Goal: Task Accomplishment & Management: Use online tool/utility

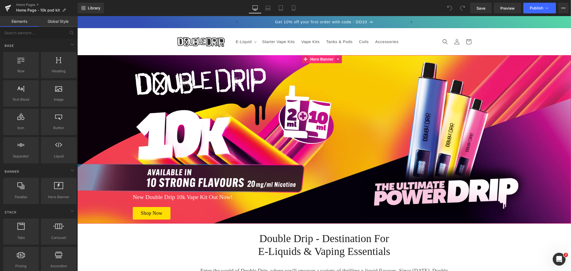
click at [321, 58] on span "Hero Banner" at bounding box center [322, 59] width 26 height 8
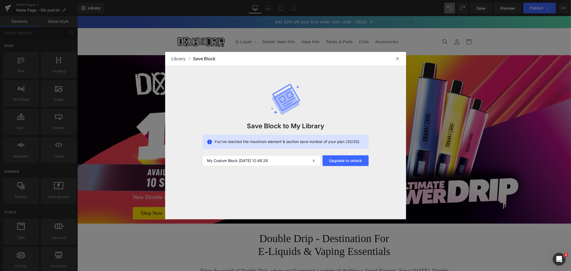
click at [398, 58] on img at bounding box center [398, 59] width 4 height 4
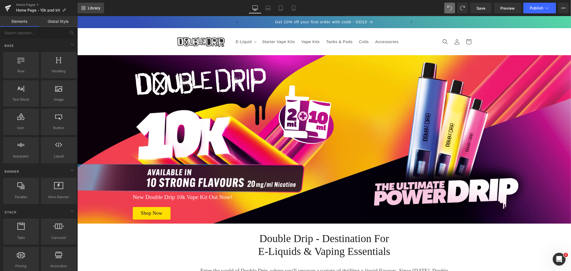
click at [95, 10] on span "Library" at bounding box center [94, 8] width 13 height 5
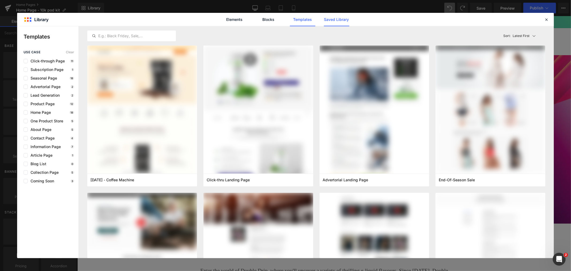
click at [332, 18] on link "Saved Library" at bounding box center [336, 19] width 25 height 13
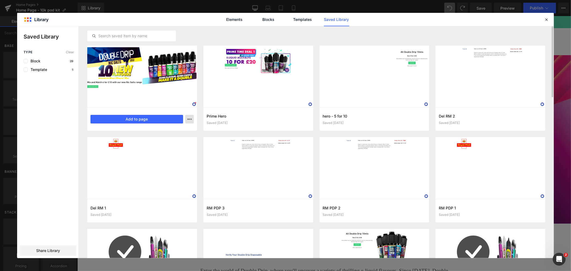
click at [189, 119] on icon "button" at bounding box center [189, 119] width 4 height 4
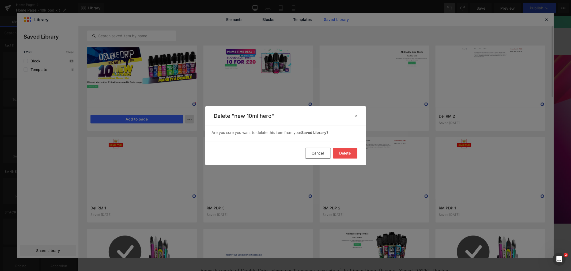
click at [0, 0] on button "Delete" at bounding box center [0, 0] width 0 height 0
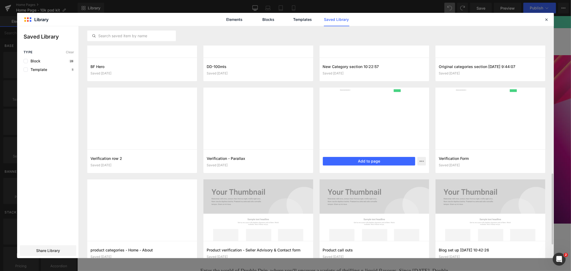
scroll to position [446, 0]
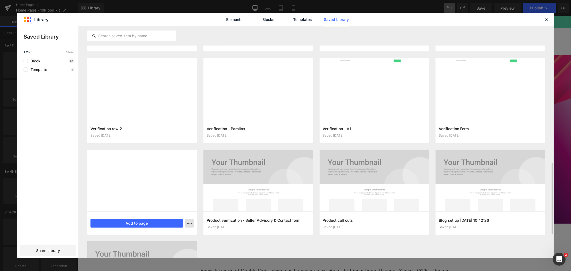
click at [0, 0] on icon "button" at bounding box center [0, 0] width 0 height 0
click at [0, 0] on div "Delete" at bounding box center [0, 0] width 0 height 0
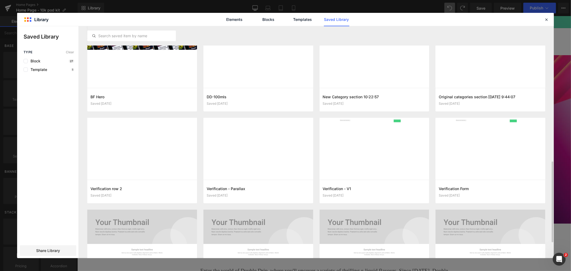
scroll to position [371, 0]
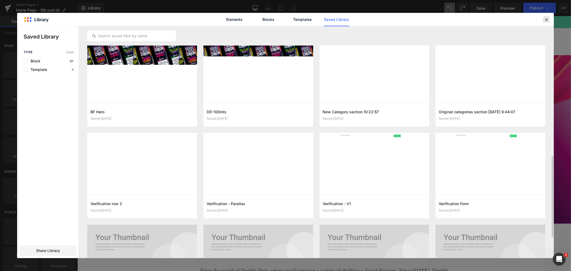
click at [547, 18] on icon at bounding box center [546, 19] width 5 height 5
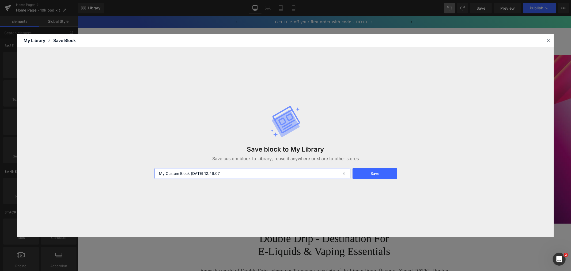
click at [231, 172] on input "My Custom Block [DATE] 12:49:07" at bounding box center [253, 173] width 196 height 11
type input "dd 10k hero v1"
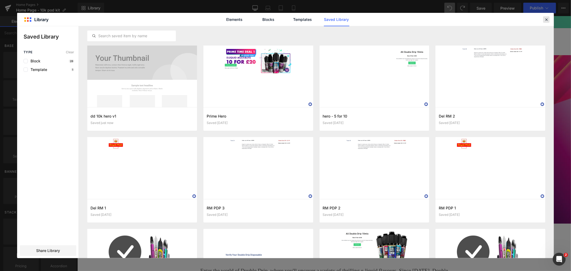
click at [548, 20] on icon at bounding box center [546, 19] width 5 height 5
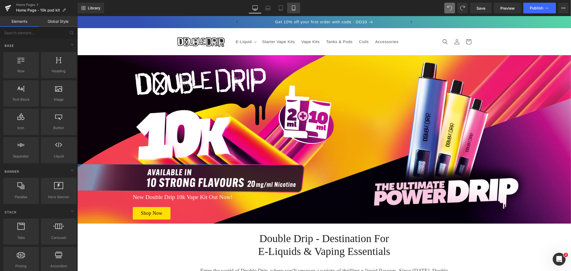
click at [292, 9] on icon at bounding box center [293, 7] width 5 height 5
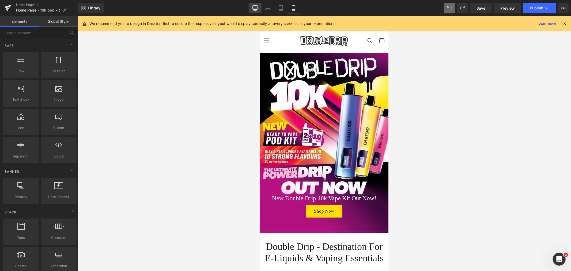
click at [256, 8] on icon at bounding box center [255, 7] width 5 height 5
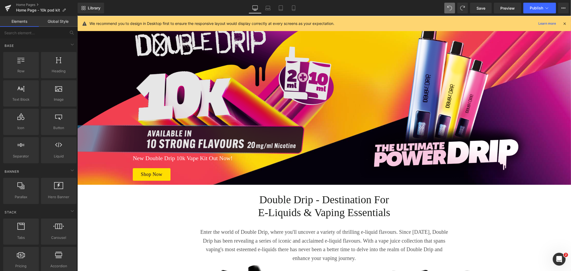
scroll to position [0, 0]
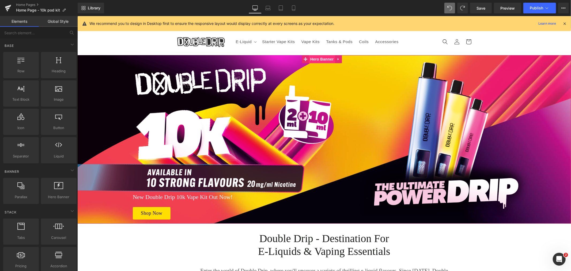
click at [320, 58] on span "Hero Banner" at bounding box center [322, 59] width 26 height 8
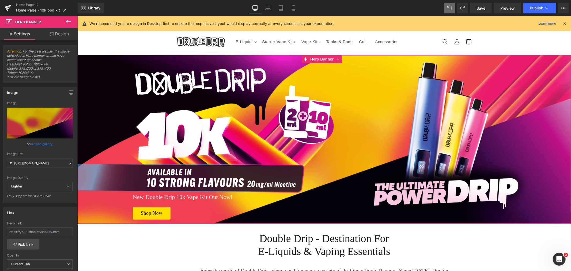
click at [65, 30] on link "Design" at bounding box center [59, 34] width 39 height 12
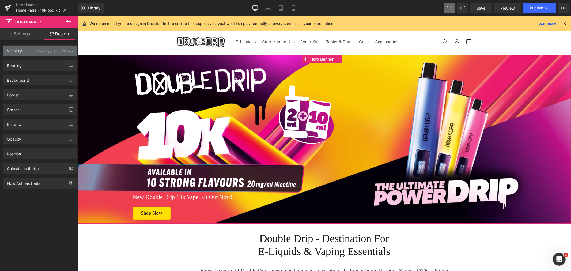
click at [52, 50] on div "(Desktop, Laptop, Tablet)" at bounding box center [55, 50] width 36 height 9
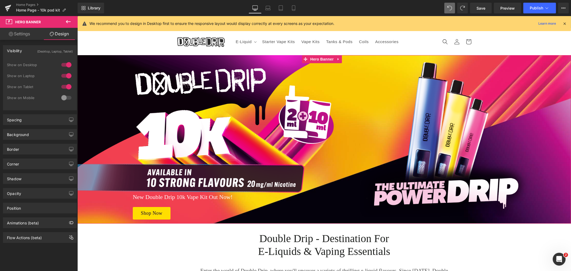
click at [65, 65] on div at bounding box center [66, 65] width 13 height 9
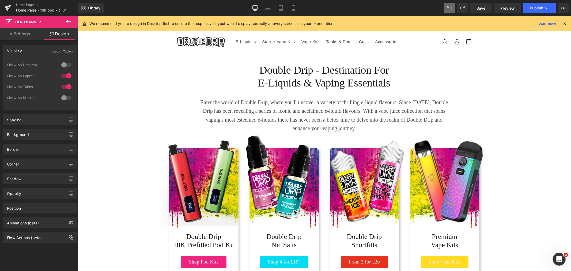
click at [69, 24] on icon at bounding box center [68, 21] width 6 height 6
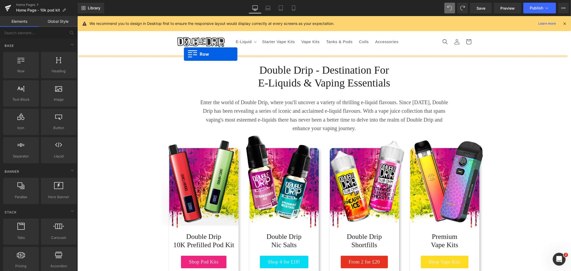
drag, startPoint x: 124, startPoint y: 88, endPoint x: 184, endPoint y: 54, distance: 68.4
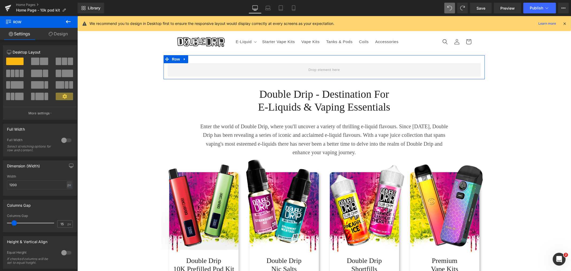
click at [61, 140] on div at bounding box center [66, 140] width 13 height 9
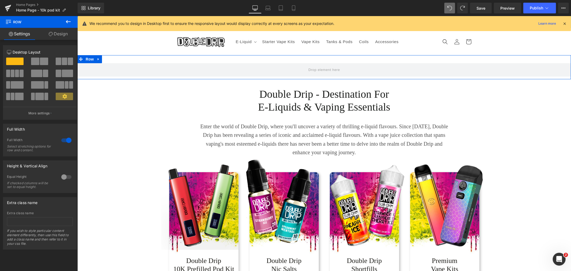
click at [64, 177] on div at bounding box center [66, 177] width 13 height 9
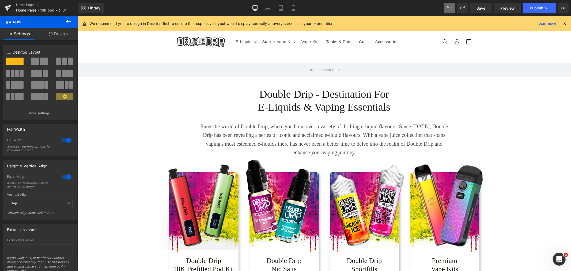
click at [68, 22] on icon at bounding box center [68, 21] width 6 height 6
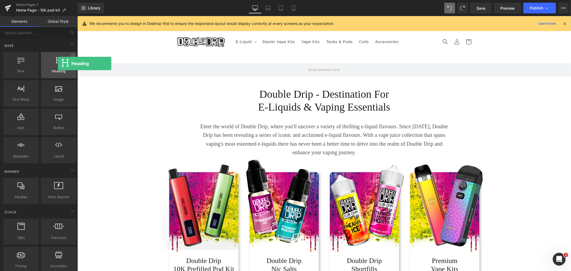
click at [58, 64] on div at bounding box center [59, 62] width 32 height 12
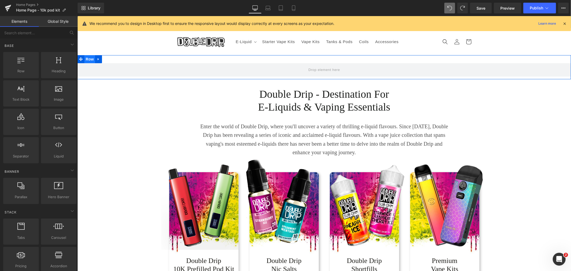
click at [88, 61] on span "Row" at bounding box center [89, 59] width 11 height 8
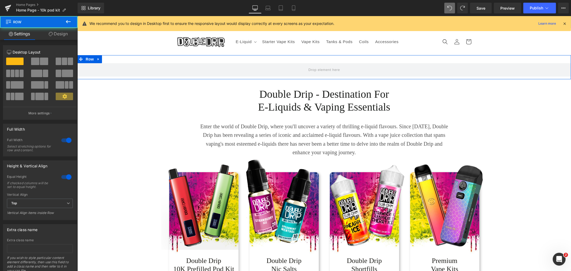
click at [63, 33] on link "Design" at bounding box center [58, 34] width 39 height 12
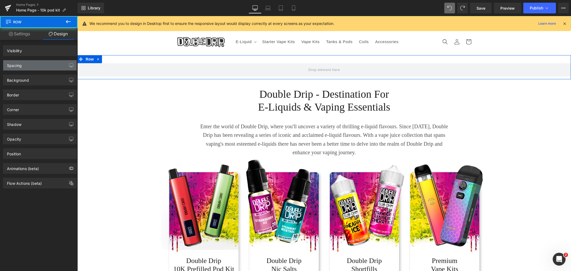
click at [32, 65] on div "Spacing" at bounding box center [39, 65] width 73 height 10
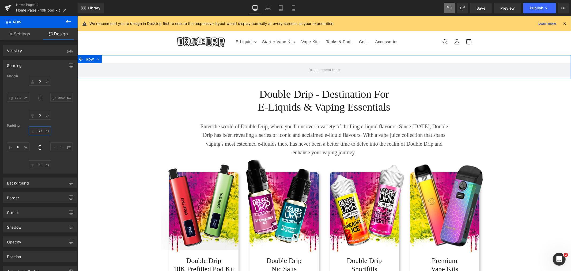
click at [41, 131] on input "30" at bounding box center [40, 130] width 22 height 9
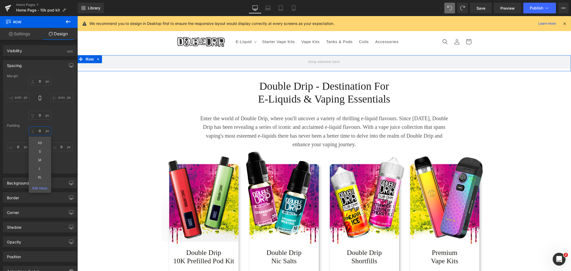
type input "0"
click at [54, 165] on div "0 XS S M L XL Edit Value 0 10 0" at bounding box center [40, 147] width 66 height 43
click at [41, 165] on input "10" at bounding box center [40, 164] width 22 height 9
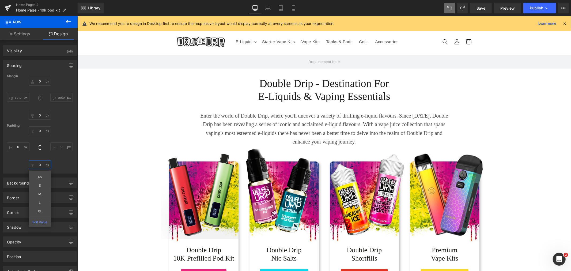
type input "0"
click at [67, 21] on icon at bounding box center [68, 21] width 5 height 3
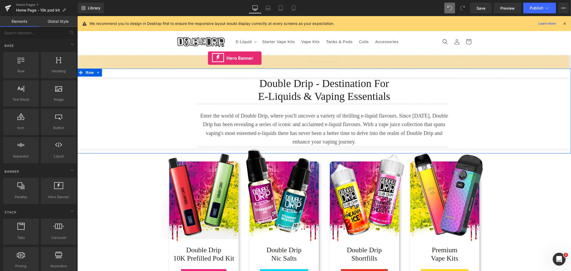
drag, startPoint x: 132, startPoint y: 210, endPoint x: 208, endPoint y: 58, distance: 169.8
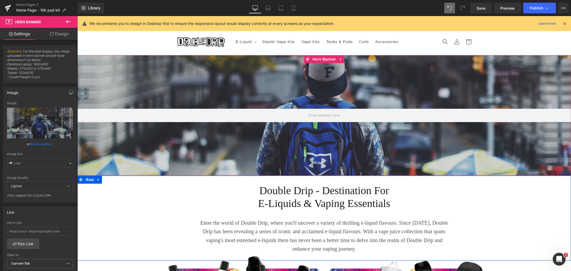
click at [42, 145] on link "Browse gallery" at bounding box center [41, 143] width 23 height 9
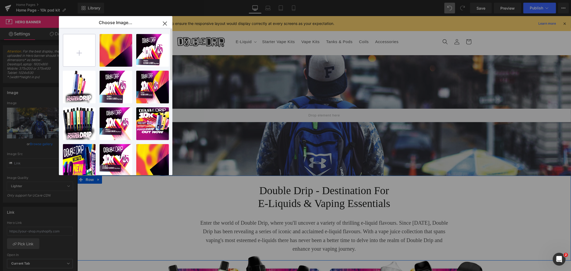
click at [84, 58] on input "file" at bounding box center [79, 50] width 32 height 32
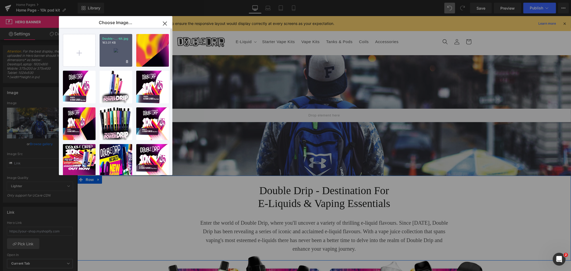
click at [123, 48] on div "Double-...-kit.jpg 163.01 KB" at bounding box center [116, 50] width 33 height 33
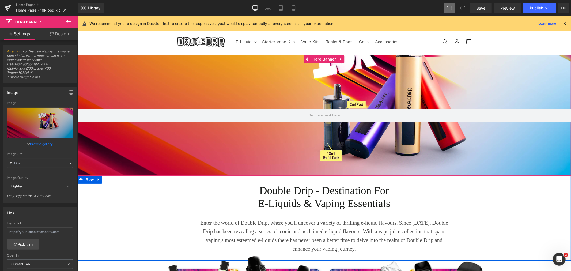
drag, startPoint x: 38, startPoint y: 145, endPoint x: 118, endPoint y: 104, distance: 89.7
click at [39, 145] on link "Browse gallery" at bounding box center [41, 143] width 23 height 9
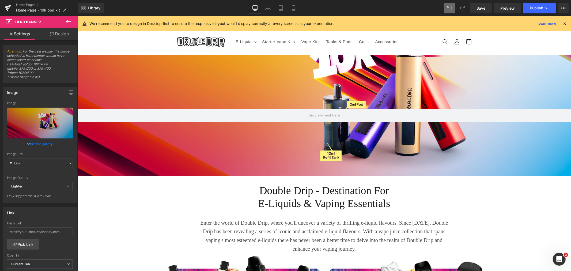
click at [67, 22] on icon at bounding box center [68, 21] width 6 height 6
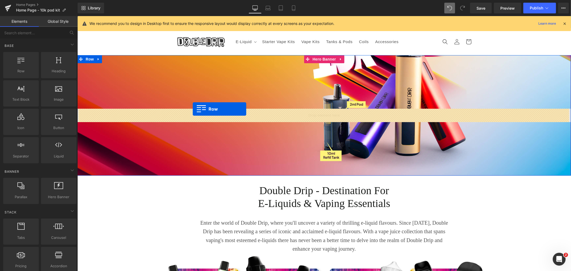
drag, startPoint x: 103, startPoint y: 86, endPoint x: 193, endPoint y: 109, distance: 92.1
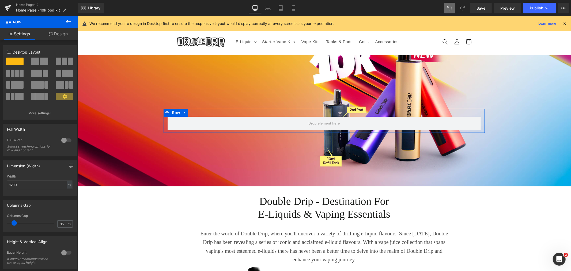
click at [36, 60] on span at bounding box center [35, 61] width 8 height 7
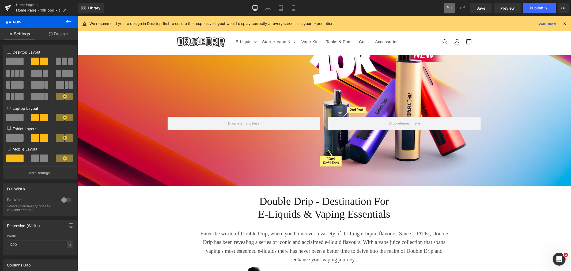
click at [67, 25] on icon at bounding box center [68, 21] width 6 height 6
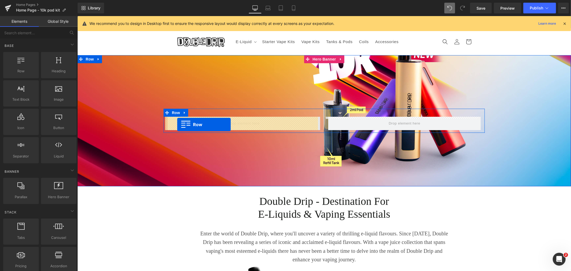
drag, startPoint x: 99, startPoint y: 84, endPoint x: 177, endPoint y: 124, distance: 88.1
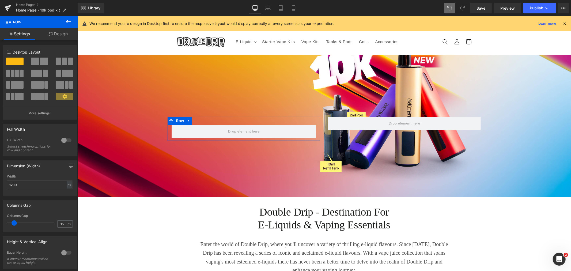
click at [67, 32] on link "Design" at bounding box center [58, 34] width 39 height 12
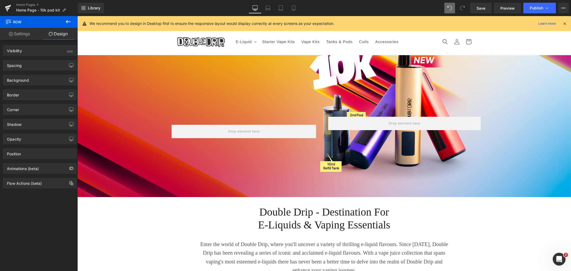
click at [69, 22] on icon at bounding box center [68, 21] width 5 height 3
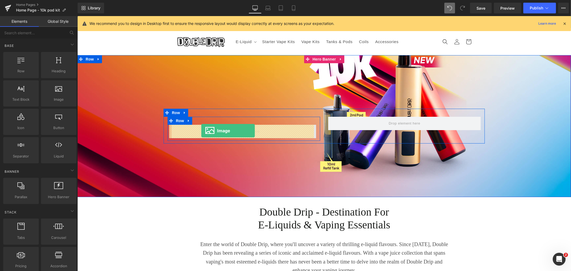
drag, startPoint x: 129, startPoint y: 111, endPoint x: 201, endPoint y: 130, distance: 75.2
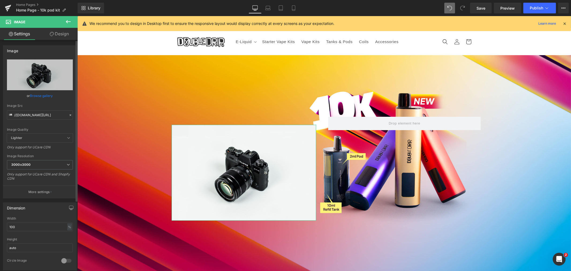
click at [39, 93] on link "Browse gallery" at bounding box center [41, 95] width 23 height 9
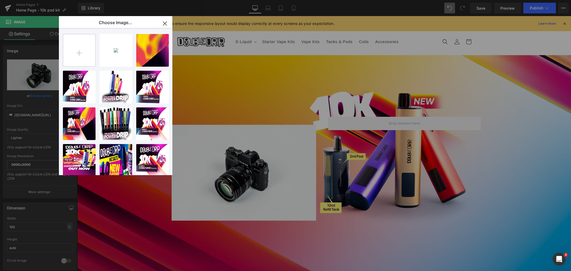
click at [85, 49] on input "file" at bounding box center [79, 50] width 32 height 32
type input "C:\fakepath\New Double Drip 10k.png"
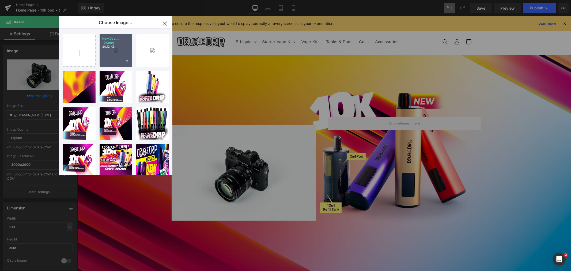
click at [107, 51] on div "New Dou... 10k.png 20.12 KB" at bounding box center [116, 50] width 33 height 33
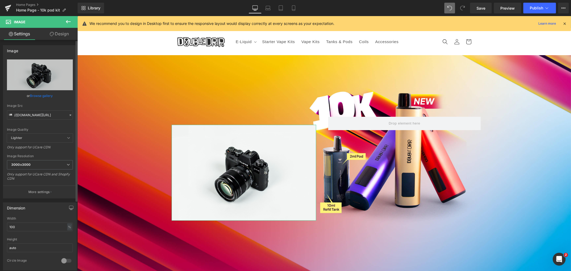
click at [48, 96] on link "Browse gallery" at bounding box center [41, 95] width 23 height 9
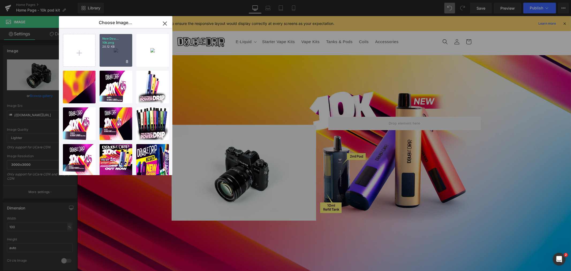
click at [111, 58] on div "New Dou... 10k.png 20.12 KB" at bounding box center [116, 50] width 33 height 33
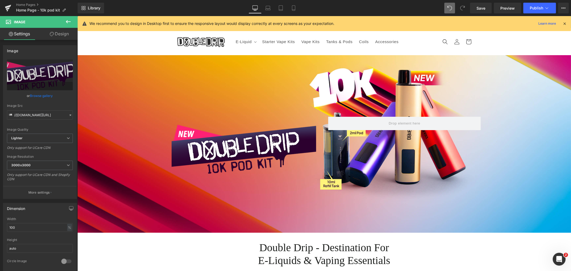
click at [73, 23] on button at bounding box center [68, 22] width 19 height 12
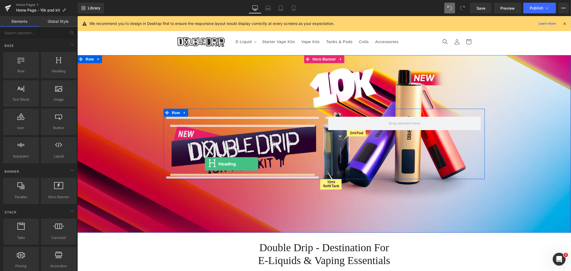
drag, startPoint x: 141, startPoint y: 91, endPoint x: 205, endPoint y: 164, distance: 96.4
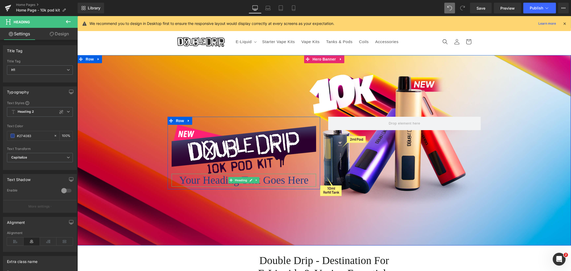
click at [222, 182] on h1 "Your heading text goes here" at bounding box center [243, 180] width 145 height 13
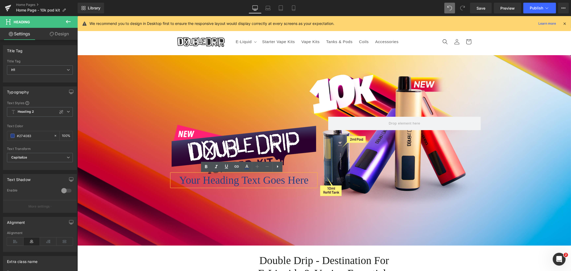
click at [221, 183] on h1 "Your heading text goes here" at bounding box center [243, 180] width 145 height 13
click at [196, 183] on h1 "Your heading text goes here" at bounding box center [243, 180] width 145 height 13
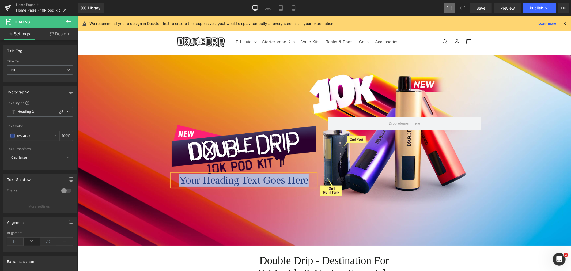
click at [251, 176] on h1 "Your heading text goes here" at bounding box center [243, 180] width 145 height 13
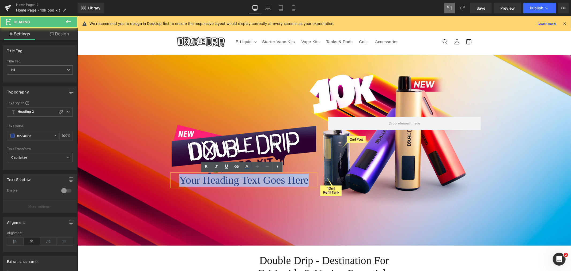
click at [248, 179] on h1 "Your heading text goes here" at bounding box center [243, 180] width 145 height 13
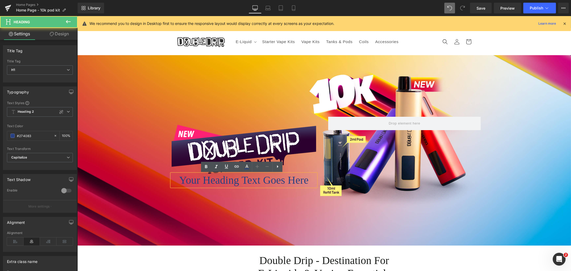
click at [251, 179] on h1 "Your heading text goes here" at bounding box center [243, 180] width 145 height 13
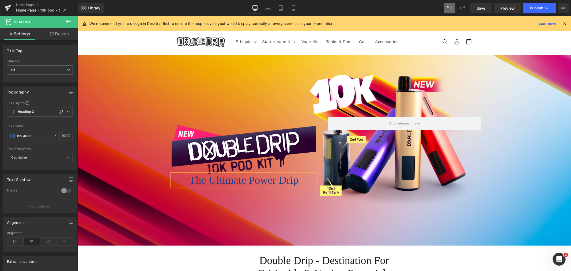
click at [267, 205] on div at bounding box center [324, 150] width 494 height 190
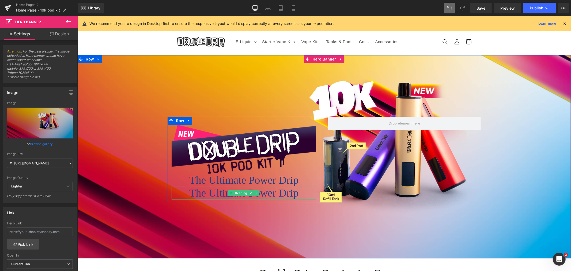
click at [214, 194] on h1 "The Ultimate Power Drip" at bounding box center [243, 192] width 145 height 13
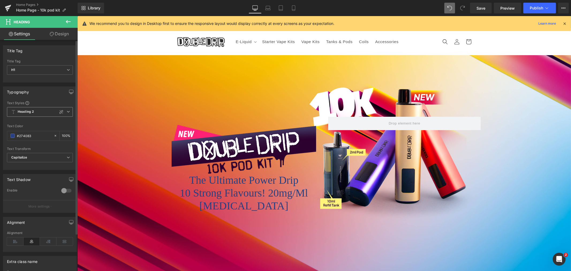
click at [67, 112] on icon at bounding box center [68, 111] width 3 height 3
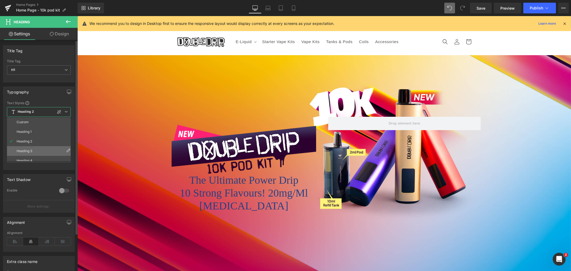
click at [45, 148] on li "Heading 3" at bounding box center [40, 151] width 66 height 10
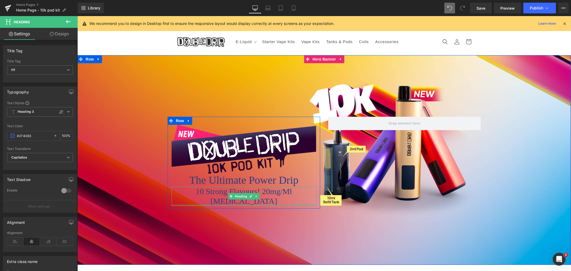
click at [308, 204] on div at bounding box center [243, 204] width 145 height 1
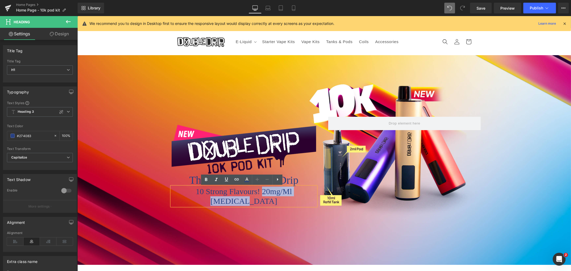
drag, startPoint x: 308, startPoint y: 193, endPoint x: 244, endPoint y: 195, distance: 63.2
click at [244, 195] on h1 "10 Strong Flavours! 20mg/ml [MEDICAL_DATA]" at bounding box center [243, 195] width 145 height 19
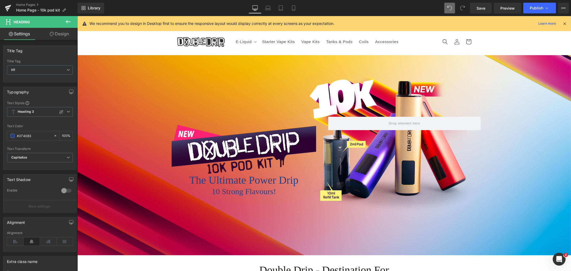
click at [72, 23] on button at bounding box center [68, 22] width 19 height 12
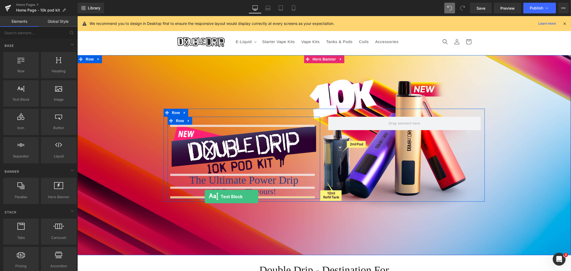
drag, startPoint x: 191, startPoint y: 153, endPoint x: 205, endPoint y: 196, distance: 45.0
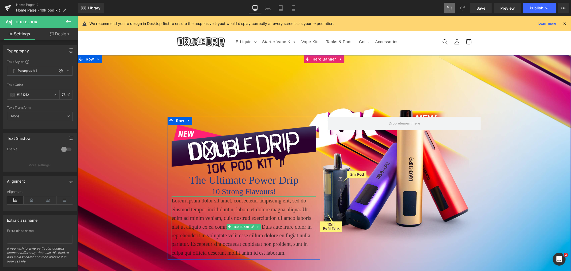
click at [198, 207] on p "Lorem ipsum dolor sit amet, consectetur adipiscing elit, sed do eiusmod tempor …" at bounding box center [243, 226] width 145 height 61
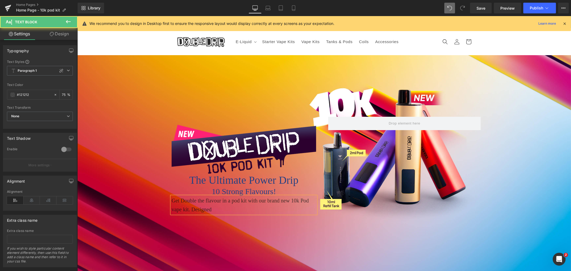
click at [288, 200] on p "Get Double the flavour in a pod kit with our brand new 10k Pod vape kit. Design…" at bounding box center [243, 204] width 145 height 17
click at [207, 208] on p "Get Double the flavour in a pod kit with our brand new refillable 10k Pod vape …" at bounding box center [243, 204] width 145 height 17
click at [221, 209] on p "Get Double the flavour in a pod kit with our brand new refillable 10k Pod vape …" at bounding box center [243, 204] width 145 height 17
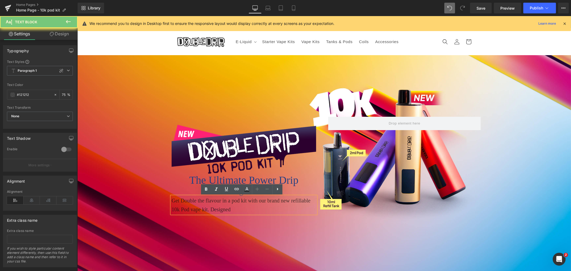
click at [232, 209] on p "Get Double the flavour in a pod kit with our brand new refillable 10k Pod vape …" at bounding box center [243, 204] width 145 height 17
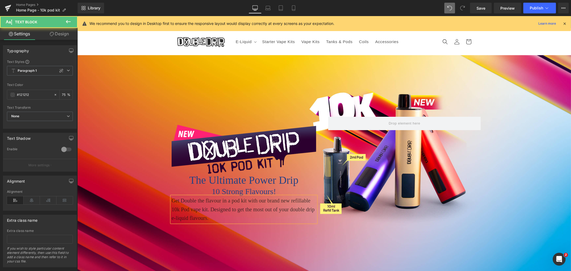
click at [283, 210] on p "Get Double the flavour in a pod kit with our brand new refillable 10k Pod vape …" at bounding box center [243, 209] width 145 height 26
click at [199, 216] on p "Get Double the flavour in a pod kit with our brand new refillable 10k Pod vape …" at bounding box center [243, 209] width 145 height 26
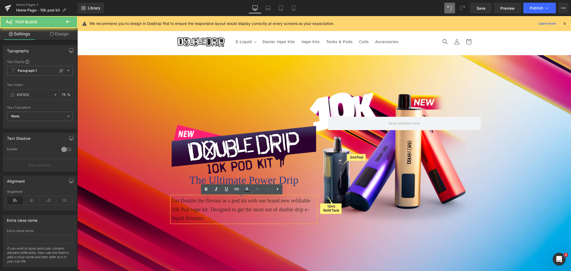
click at [206, 217] on p "Get Double the flavour in a pod kit with our brand new refillable 10k Pod vape …" at bounding box center [243, 209] width 145 height 26
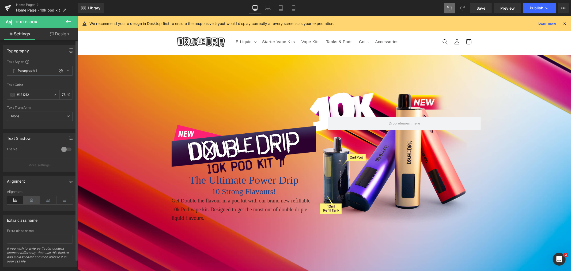
drag, startPoint x: 31, startPoint y: 199, endPoint x: 35, endPoint y: 198, distance: 3.8
click at [31, 199] on icon at bounding box center [32, 200] width 17 height 8
click at [10, 93] on div "#121212" at bounding box center [30, 94] width 46 height 9
click at [13, 94] on span at bounding box center [12, 95] width 4 height 4
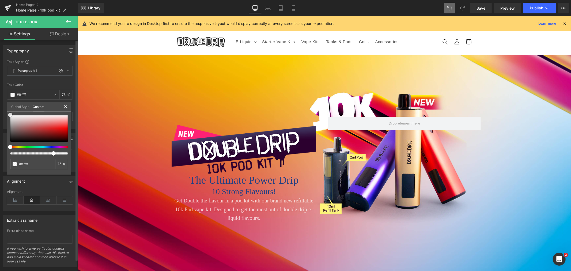
drag, startPoint x: 9, startPoint y: 104, endPoint x: 0, endPoint y: 99, distance: 10.3
click at [0, 99] on div "Typography Text Styles Custom Paragraph 1 Paragraph 2 Paragraph 3 Paragraph 4 P…" at bounding box center [40, 85] width 80 height 88
drag, startPoint x: 132, startPoint y: 170, endPoint x: 140, endPoint y: 170, distance: 7.8
drag, startPoint x: 142, startPoint y: 169, endPoint x: 82, endPoint y: 153, distance: 61.4
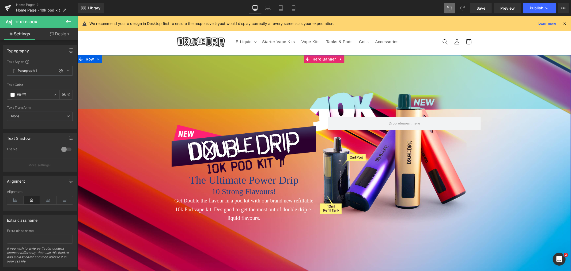
click at [87, 62] on span "Row" at bounding box center [89, 59] width 11 height 8
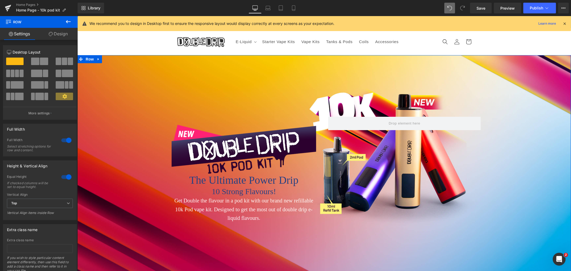
click at [64, 178] on div at bounding box center [66, 177] width 13 height 9
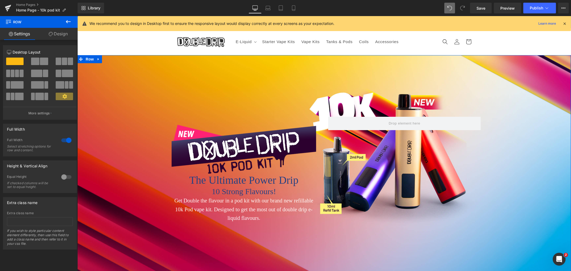
click at [64, 178] on div at bounding box center [66, 177] width 13 height 9
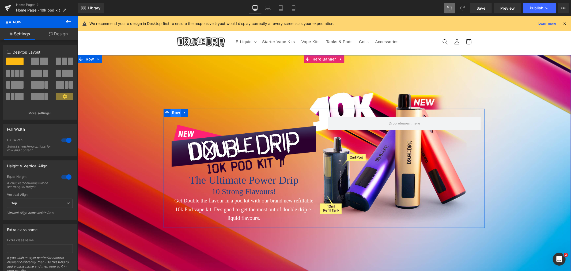
click at [170, 113] on span "Row" at bounding box center [175, 112] width 11 height 8
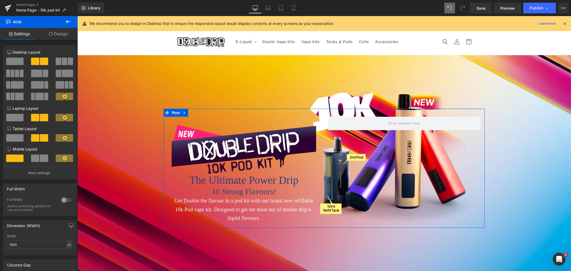
click at [59, 35] on link "Design" at bounding box center [58, 34] width 39 height 12
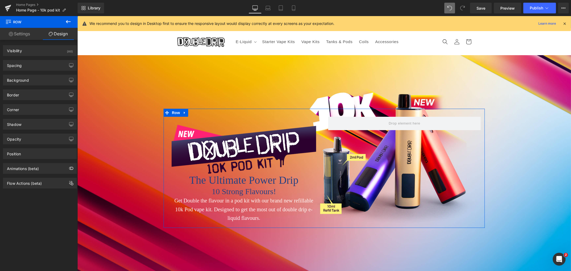
click at [18, 29] on link "Settings" at bounding box center [19, 34] width 39 height 12
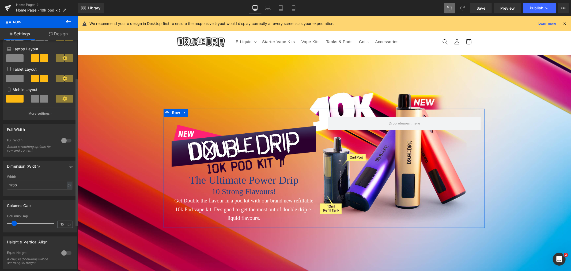
scroll to position [119, 0]
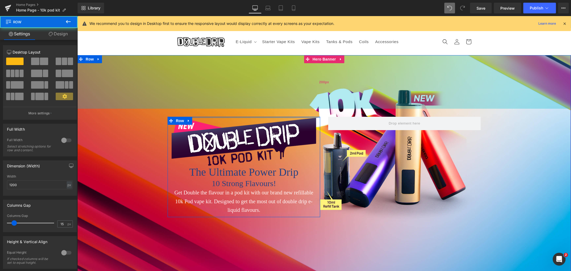
drag, startPoint x: 255, startPoint y: 118, endPoint x: 256, endPoint y: 107, distance: 11.0
click at [256, 107] on div "Image The Ultimate Power Drip Heading 10 Strong Flavours! Heading Get Double th…" at bounding box center [324, 164] width 494 height 218
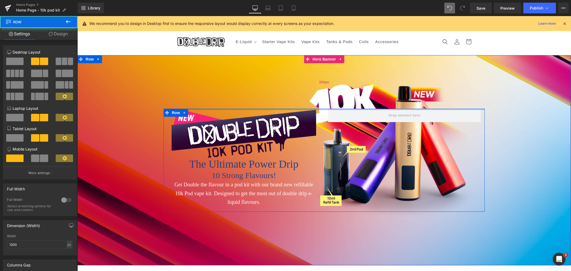
drag, startPoint x: 195, startPoint y: 114, endPoint x: 197, endPoint y: 101, distance: 12.8
click at [197, 101] on div "Image The Ultimate Power Drip Heading 10 Strong Flavours! Heading Get Double th…" at bounding box center [324, 160] width 494 height 210
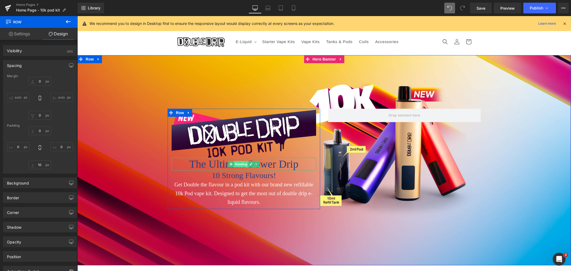
click at [242, 164] on span "Heading" at bounding box center [241, 164] width 14 height 6
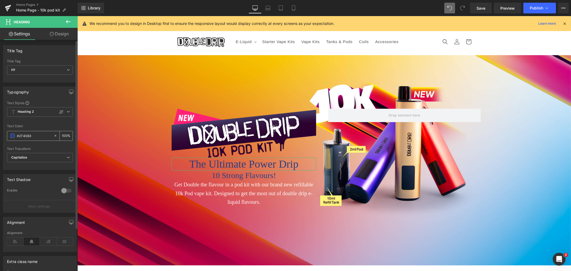
click at [12, 134] on span at bounding box center [12, 136] width 4 height 4
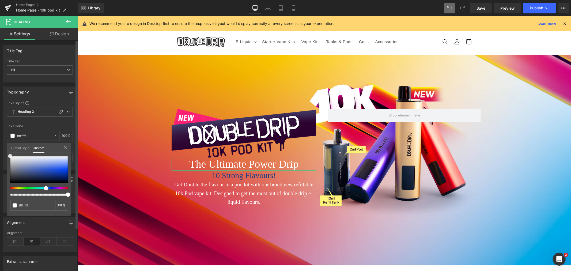
drag, startPoint x: 30, startPoint y: 169, endPoint x: 0, endPoint y: 142, distance: 40.0
click at [0, 142] on div "Typography Text Styles Custom Heading 1 Heading 2 Heading 3 Heading 4 Heading 5…" at bounding box center [40, 126] width 80 height 88
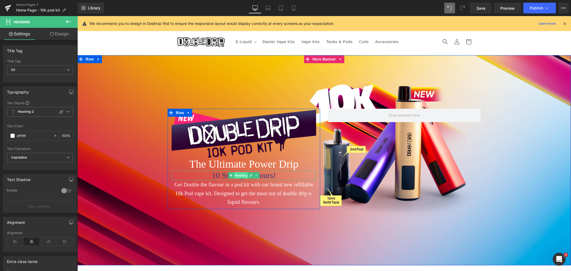
click at [240, 177] on span "Heading" at bounding box center [241, 175] width 14 height 6
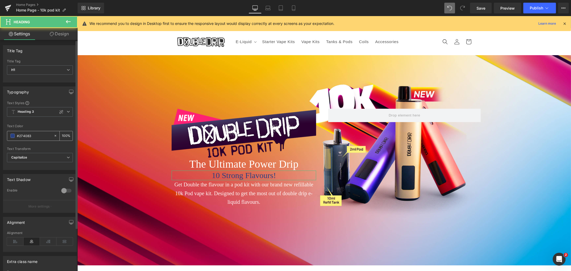
click at [12, 137] on span at bounding box center [12, 136] width 4 height 4
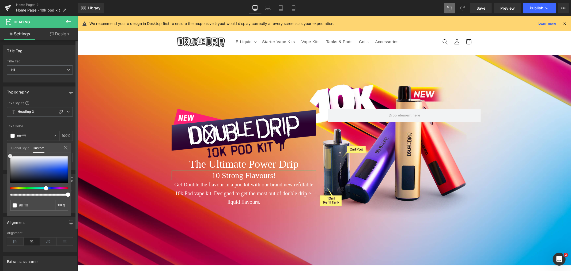
drag, startPoint x: 38, startPoint y: 168, endPoint x: 0, endPoint y: 142, distance: 46.0
click at [0, 142] on div "Typography Text Styles Custom Heading 1 Heading 2 Heading 3 Heading 4 Heading 5…" at bounding box center [40, 126] width 80 height 88
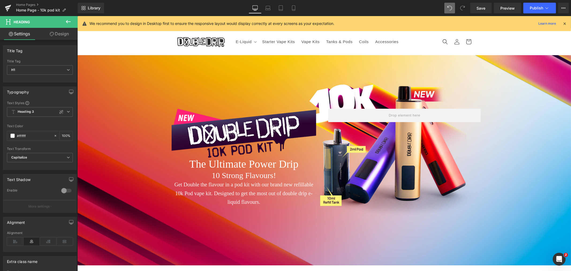
click at [63, 22] on button at bounding box center [68, 22] width 19 height 12
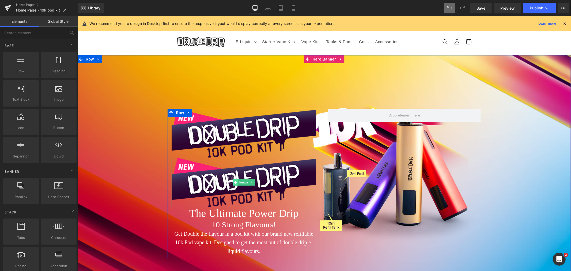
click at [232, 180] on span at bounding box center [235, 182] width 6 height 6
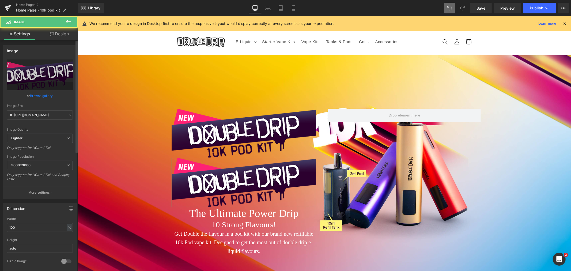
click at [39, 100] on div "Image Quality Lighter Lightest Lighter Lighter Lightest Only support for UCare …" at bounding box center [40, 96] width 66 height 74
click at [40, 96] on link "Browse gallery" at bounding box center [41, 95] width 23 height 9
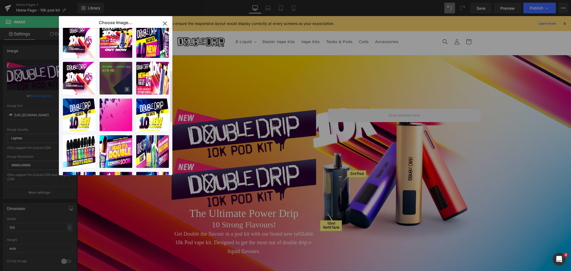
click at [126, 88] on icon at bounding box center [127, 89] width 2 height 3
click at [111, 89] on span "Yes" at bounding box center [108, 89] width 13 height 6
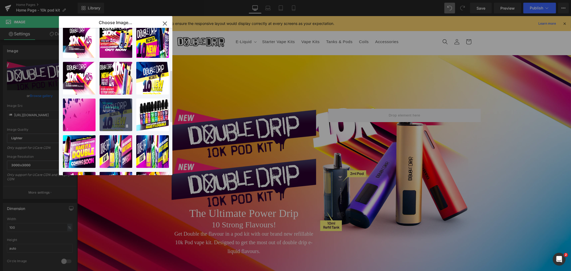
scroll to position [89, 0]
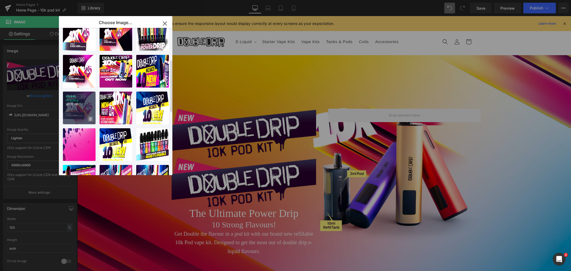
click at [90, 118] on icon at bounding box center [90, 119] width 2 height 3
click at [69, 118] on span "Yes" at bounding box center [72, 119] width 13 height 6
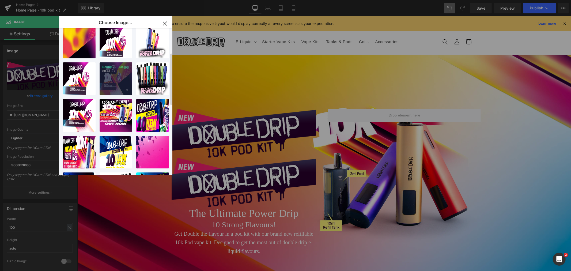
scroll to position [30, 0]
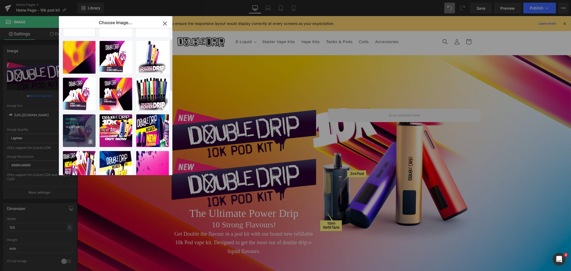
click at [89, 142] on icon at bounding box center [90, 141] width 2 height 3
click at [72, 142] on span "Yes" at bounding box center [72, 142] width 13 height 6
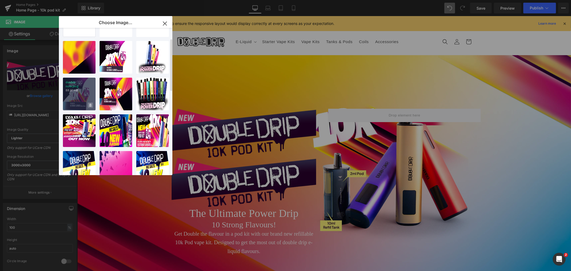
click at [92, 106] on span at bounding box center [90, 105] width 5 height 5
click at [71, 105] on span "Yes" at bounding box center [72, 105] width 13 height 6
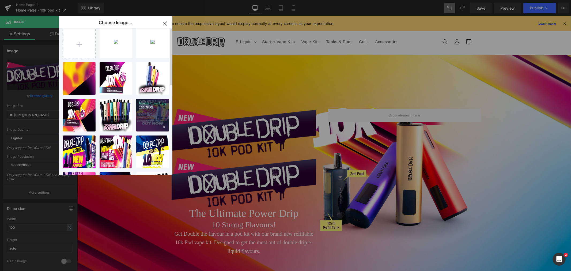
scroll to position [0, 0]
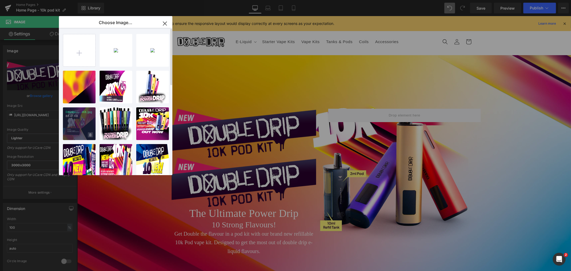
click at [92, 135] on span at bounding box center [90, 134] width 5 height 5
click at [72, 133] on span "Yes" at bounding box center [72, 135] width 13 height 6
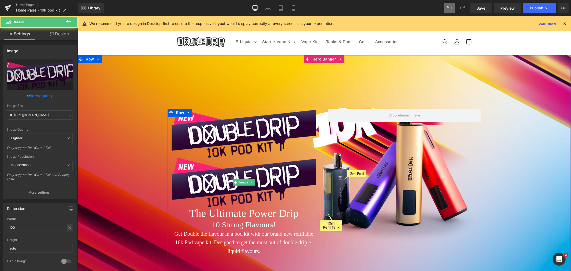
drag, startPoint x: 224, startPoint y: 178, endPoint x: 89, endPoint y: 128, distance: 143.4
click at [224, 178] on img at bounding box center [243, 181] width 145 height 49
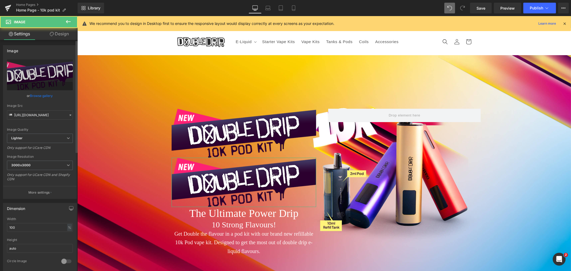
click at [42, 95] on link "Browse gallery" at bounding box center [41, 95] width 23 height 9
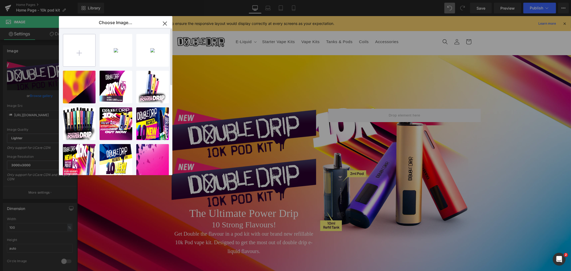
click at [68, 53] on input "file" at bounding box center [79, 50] width 32 height 32
type input "C:\fakepath\the ultimate power drip.png"
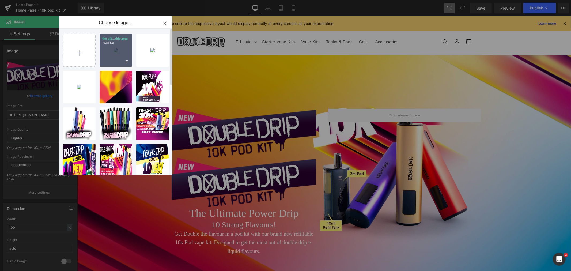
click at [114, 52] on div "the ult...drip.png 19.81 KB" at bounding box center [116, 50] width 33 height 33
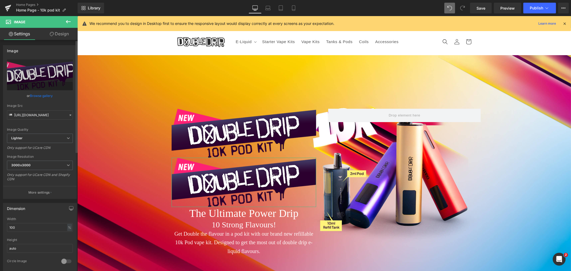
click at [48, 97] on link "Browse gallery" at bounding box center [41, 95] width 23 height 9
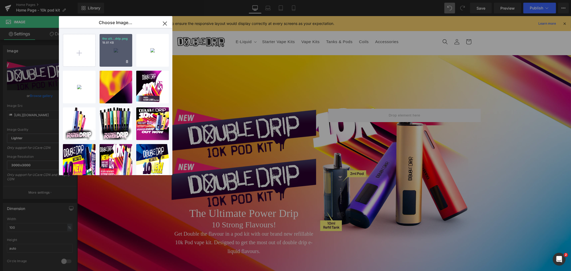
click at [118, 48] on div "the ult...drip.png 19.81 KB" at bounding box center [116, 50] width 33 height 33
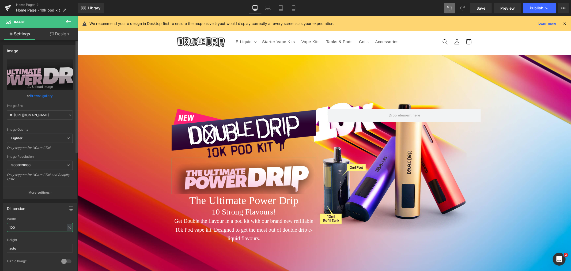
click at [26, 227] on input "100" at bounding box center [40, 227] width 66 height 9
type input "1"
type input "70"
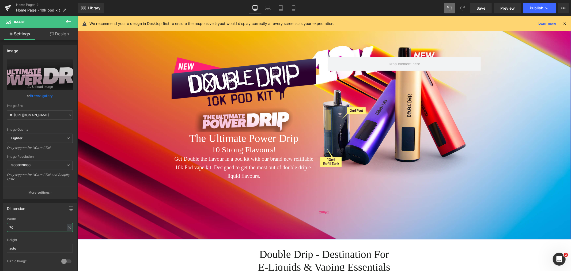
scroll to position [59, 0]
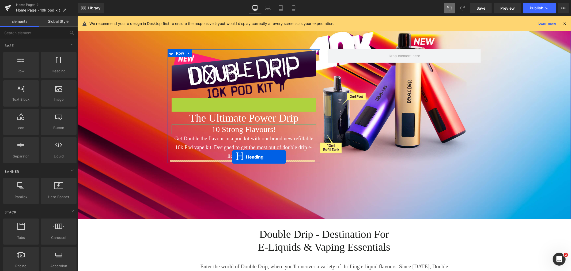
drag, startPoint x: 230, startPoint y: 105, endPoint x: 232, endPoint y: 157, distance: 51.5
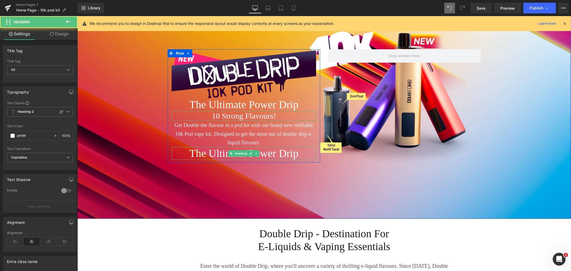
click at [206, 153] on h1 "The Ultimate Power Drip" at bounding box center [243, 153] width 145 height 13
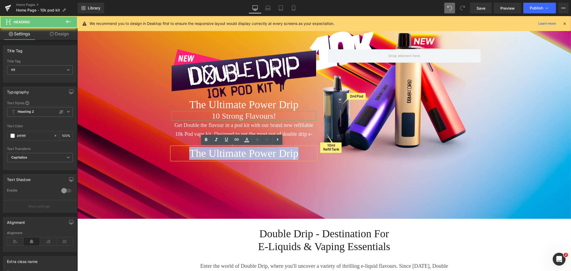
click at [206, 153] on h1 "The Ultimate Power Drip" at bounding box center [243, 153] width 145 height 13
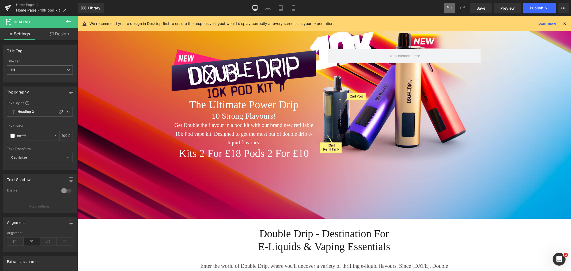
click at [66, 21] on icon at bounding box center [68, 21] width 6 height 6
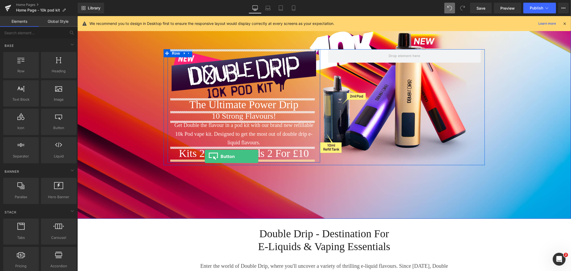
drag, startPoint x: 138, startPoint y: 142, endPoint x: 205, endPoint y: 156, distance: 67.8
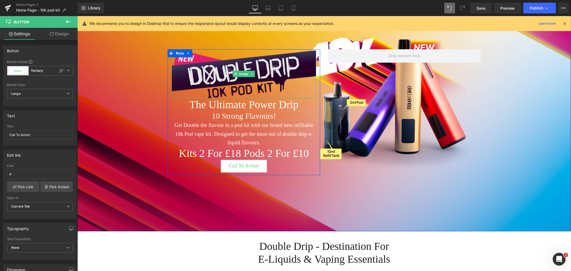
scroll to position [0, 0]
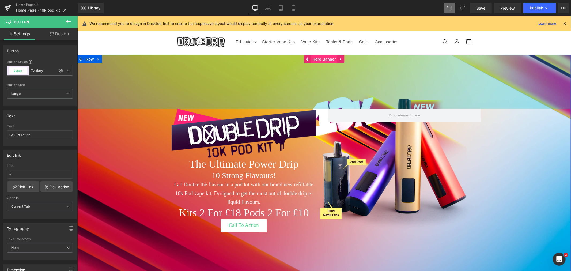
click at [317, 57] on span "Hero Banner" at bounding box center [324, 59] width 26 height 8
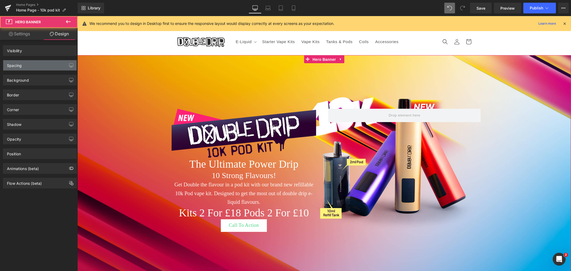
click at [32, 69] on div "Spacing" at bounding box center [39, 65] width 73 height 10
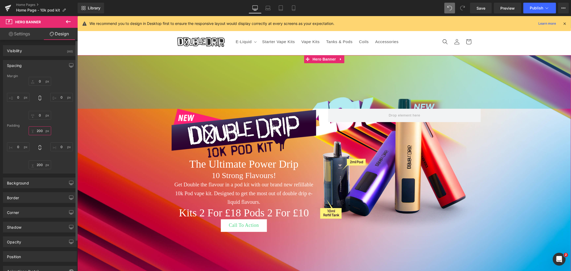
click at [44, 132] on input "text" at bounding box center [40, 130] width 22 height 9
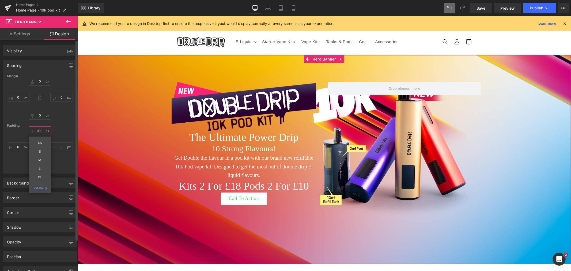
type input "100"
click at [63, 159] on div "100 XS S M L XL Edit Value" at bounding box center [40, 147] width 66 height 43
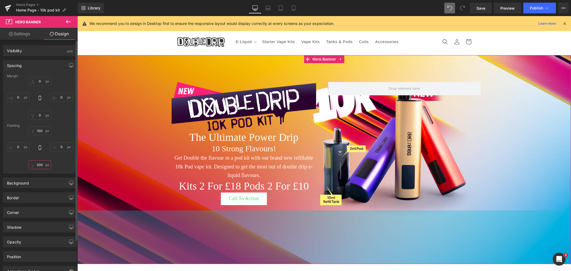
click at [37, 165] on input "text" at bounding box center [40, 164] width 22 height 9
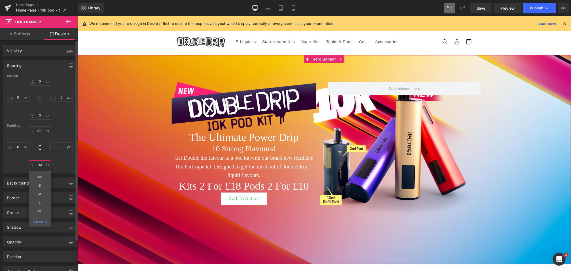
type input "100"
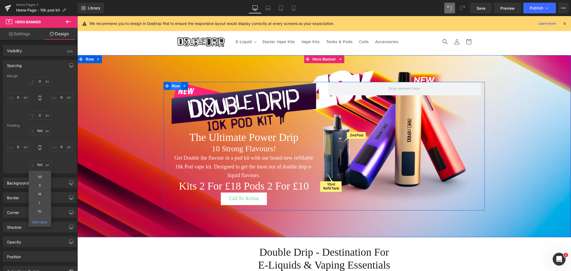
click at [173, 86] on span "Row" at bounding box center [175, 86] width 11 height 8
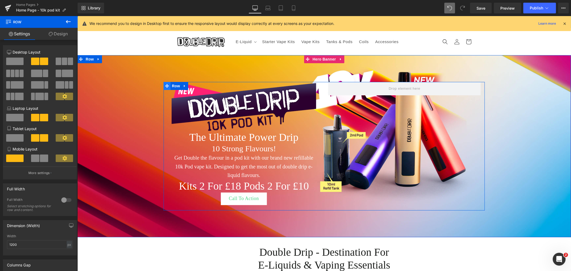
click at [167, 84] on span at bounding box center [166, 86] width 7 height 8
click at [61, 35] on link "Design" at bounding box center [58, 34] width 39 height 12
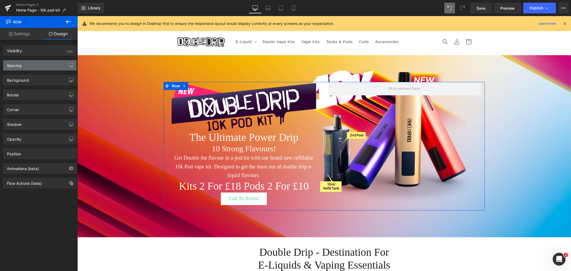
click at [26, 63] on div "Spacing" at bounding box center [39, 65] width 73 height 10
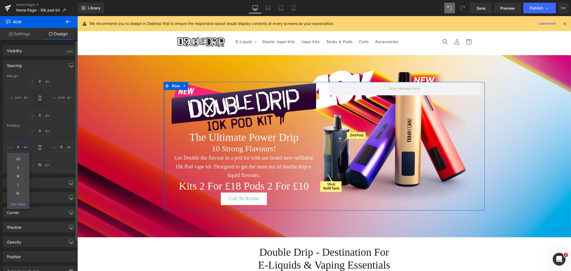
click at [22, 146] on input "text" at bounding box center [18, 146] width 22 height 9
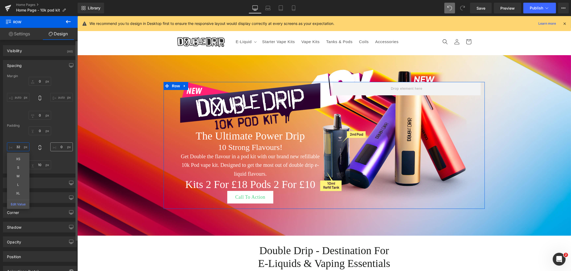
type input "32"
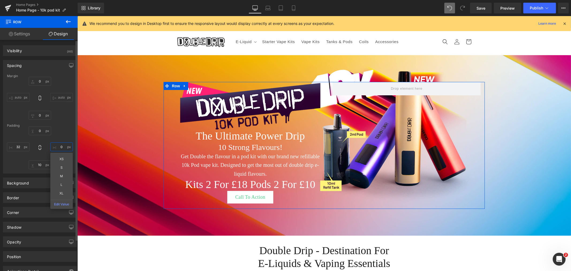
click at [63, 146] on input "text" at bounding box center [61, 146] width 22 height 9
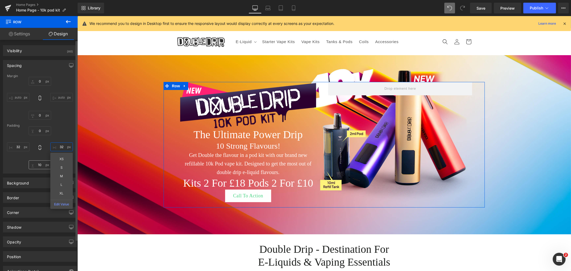
type input "32"
click at [37, 166] on input "text" at bounding box center [40, 164] width 22 height 9
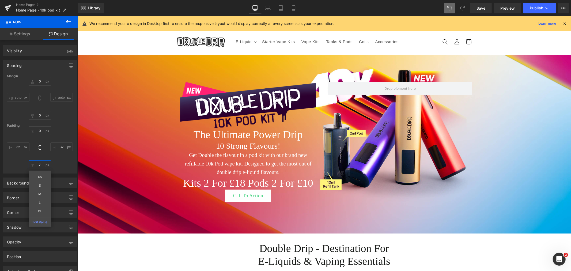
type input "7"
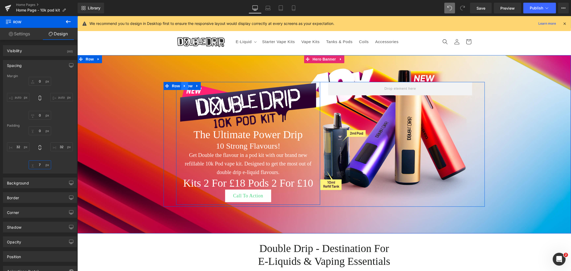
drag, startPoint x: 190, startPoint y: 85, endPoint x: 179, endPoint y: 82, distance: 10.9
click at [190, 85] on span "Row" at bounding box center [188, 86] width 11 height 8
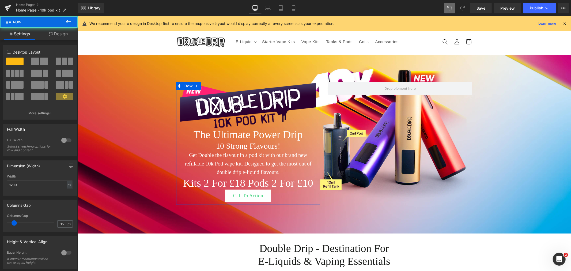
click at [70, 34] on link "Design" at bounding box center [58, 34] width 39 height 12
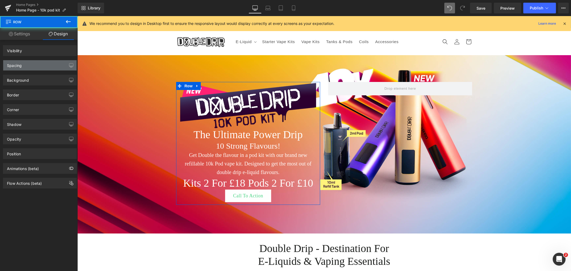
click at [27, 67] on div "Spacing" at bounding box center [39, 65] width 73 height 10
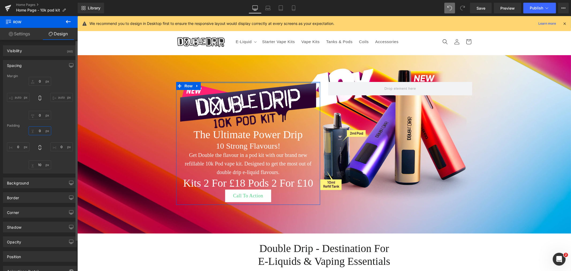
click at [43, 132] on input "text" at bounding box center [40, 130] width 22 height 9
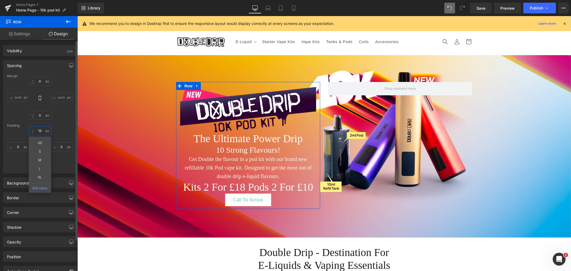
type input "15"
click at [57, 159] on div "15 XS S M L XL Edit Value" at bounding box center [40, 147] width 66 height 43
click at [40, 165] on input "text" at bounding box center [40, 164] width 22 height 9
type input "20"
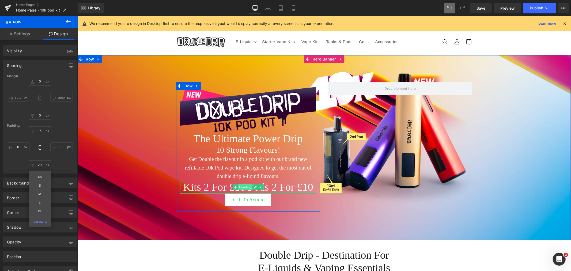
click at [242, 188] on span "Heading" at bounding box center [245, 187] width 14 height 6
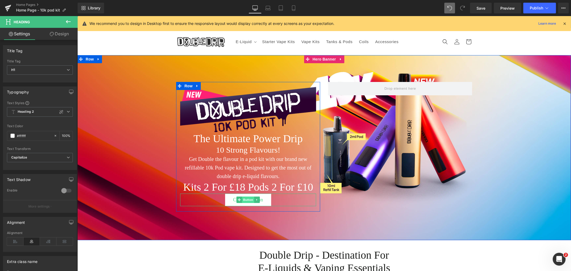
click at [246, 198] on span "Button" at bounding box center [248, 199] width 12 height 6
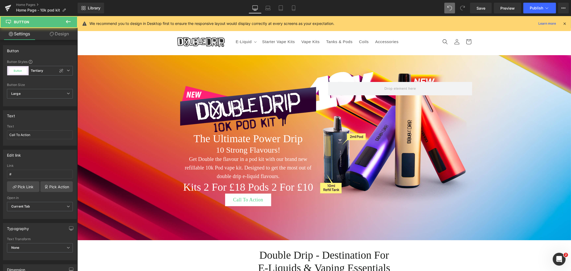
click at [63, 27] on button at bounding box center [68, 22] width 19 height 12
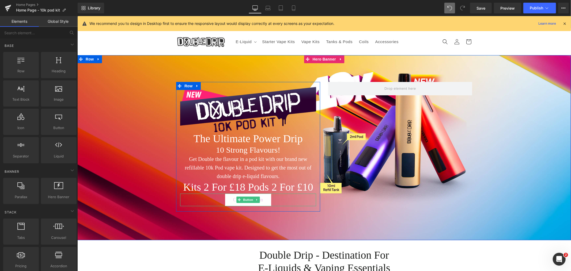
click at [246, 199] on span "Button" at bounding box center [248, 199] width 12 height 6
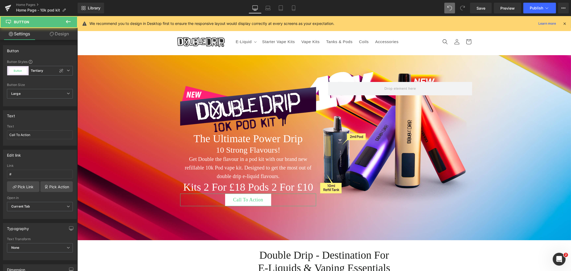
click at [67, 32] on link "Design" at bounding box center [59, 34] width 39 height 12
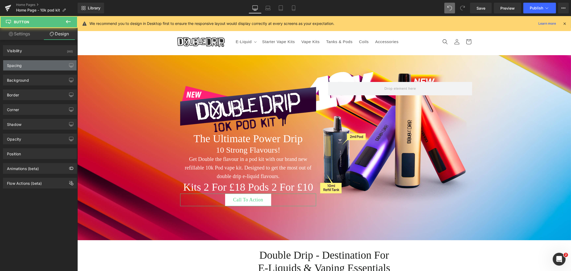
click at [34, 65] on div "Spacing" at bounding box center [39, 65] width 73 height 10
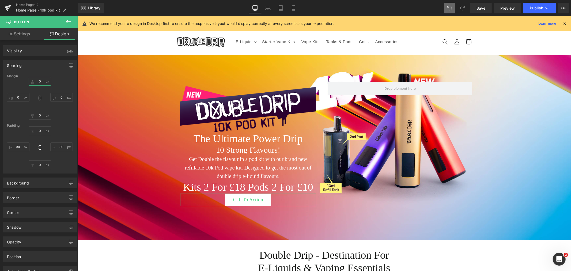
click at [39, 84] on input "0" at bounding box center [40, 81] width 22 height 9
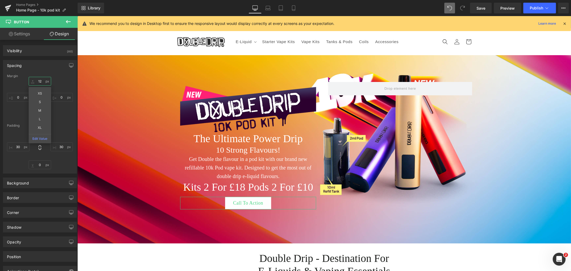
type input "12"
click at [68, 118] on div "12 XS S M L XL Edit Value 0 0 0" at bounding box center [40, 98] width 66 height 43
click at [23, 35] on link "Settings" at bounding box center [19, 34] width 39 height 12
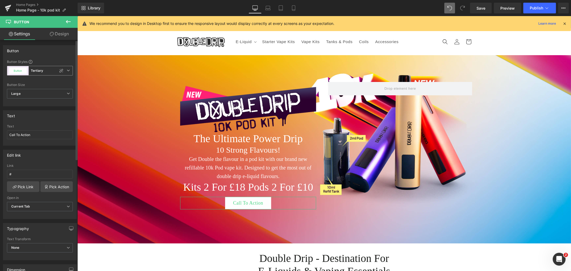
click at [68, 70] on icon at bounding box center [68, 70] width 3 height 3
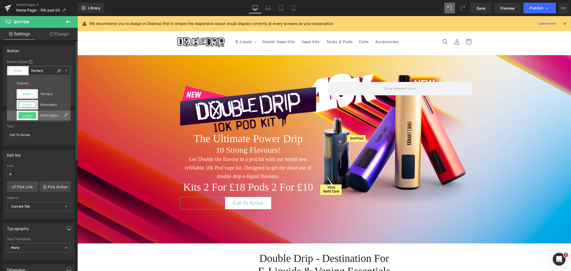
click at [42, 114] on div "email sighn up" at bounding box center [50, 116] width 21 height 4
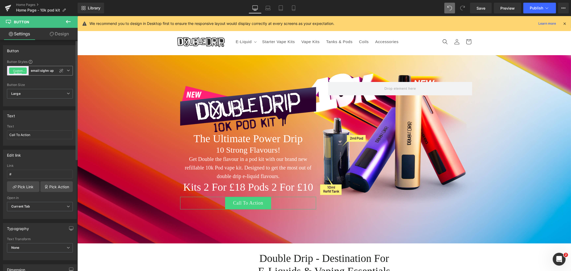
click at [67, 71] on icon at bounding box center [68, 70] width 3 height 3
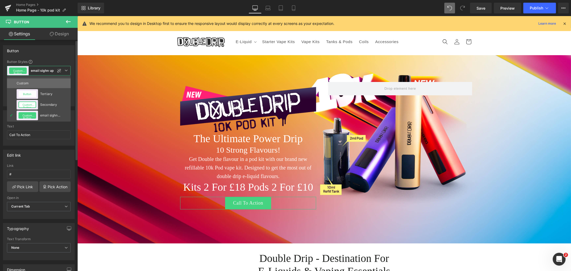
click at [41, 84] on li "Custom" at bounding box center [39, 83] width 64 height 10
click at [35, 150] on div "Edit link" at bounding box center [38, 155] width 71 height 10
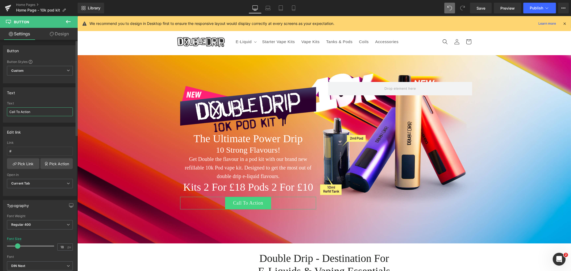
click at [41, 110] on input "Call To Action" at bounding box center [40, 111] width 66 height 9
type input "Shop Now"
click at [28, 167] on link "Pick Link" at bounding box center [23, 163] width 32 height 11
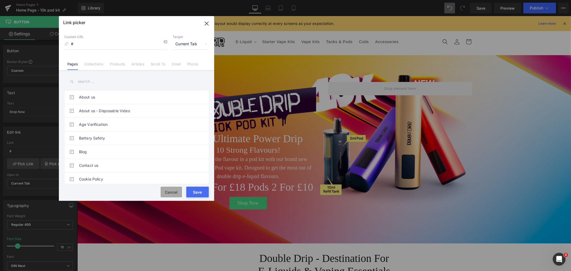
click at [173, 190] on button "Cancel" at bounding box center [171, 192] width 21 height 11
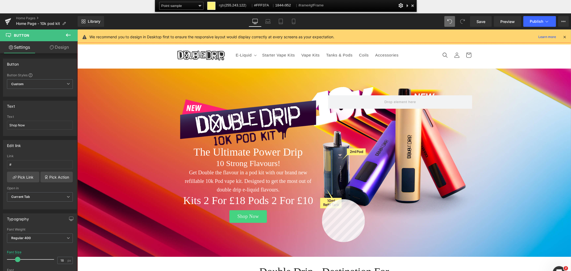
click at [322, 199] on div at bounding box center [324, 170] width 494 height 255
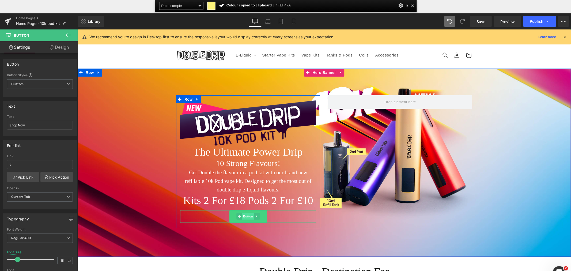
click at [247, 217] on span "Button" at bounding box center [248, 216] width 12 height 6
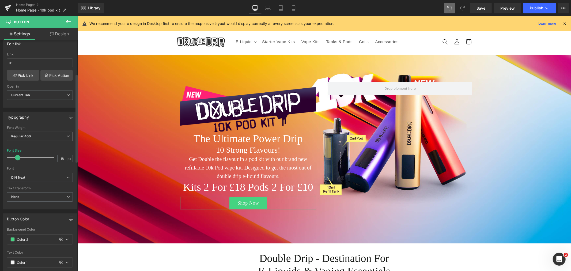
scroll to position [89, 0]
click at [40, 238] on input "text" at bounding box center [34, 239] width 35 height 6
paste input "#FEF47A"
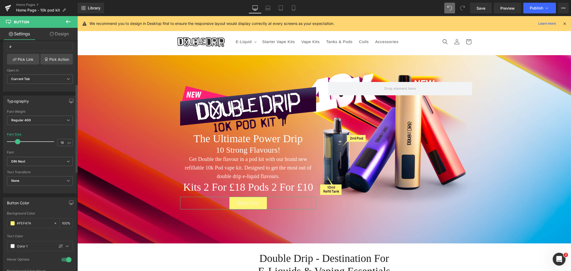
scroll to position [119, 0]
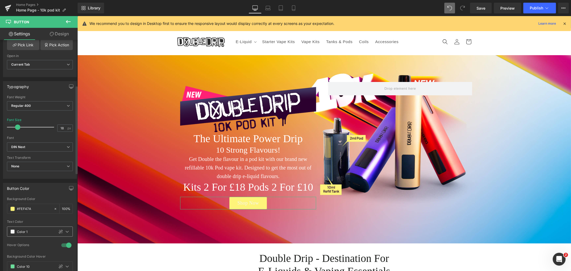
type input "#FEF47A"
click at [36, 233] on input "text" at bounding box center [34, 232] width 35 height 6
click at [66, 244] on div at bounding box center [66, 245] width 13 height 9
click at [68, 231] on div at bounding box center [67, 231] width 6 height 6
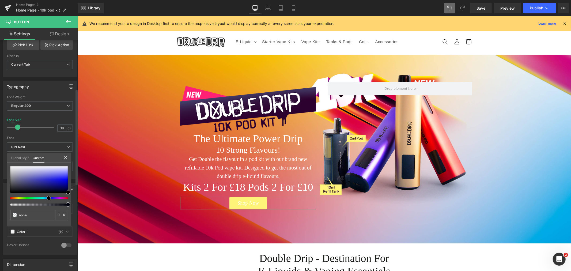
click at [23, 159] on link "Global Style" at bounding box center [20, 157] width 18 height 9
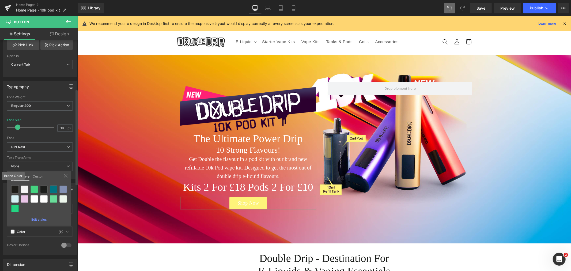
click at [15, 187] on div at bounding box center [14, 189] width 7 height 7
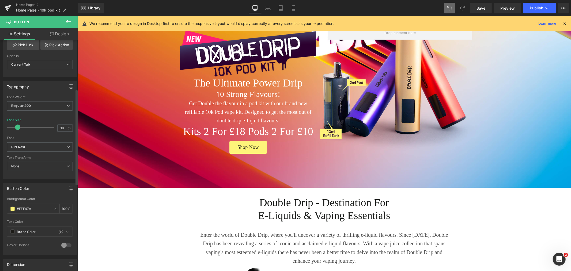
scroll to position [59, 0]
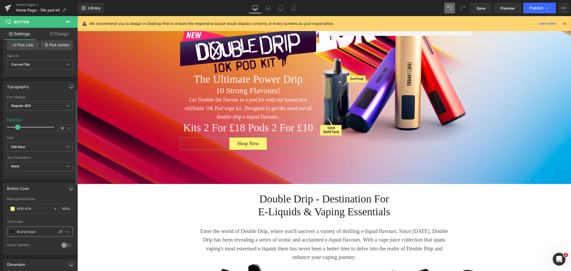
click at [13, 232] on span at bounding box center [12, 231] width 4 height 4
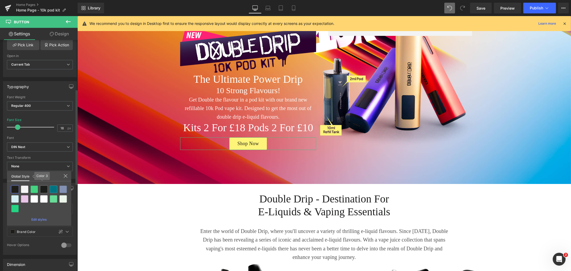
click at [44, 186] on div at bounding box center [43, 189] width 7 height 7
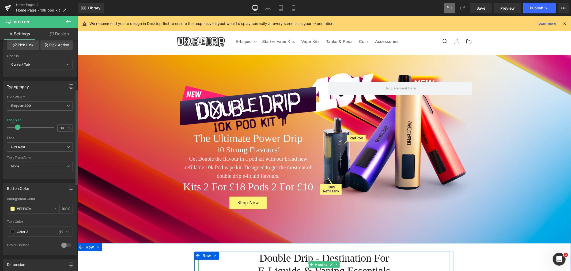
scroll to position [0, 0]
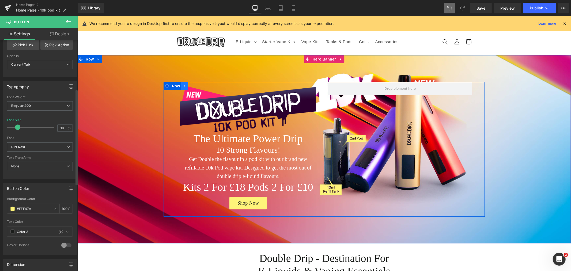
click at [184, 85] on icon at bounding box center [184, 86] width 1 height 2
click at [170, 85] on span "Row" at bounding box center [175, 86] width 11 height 8
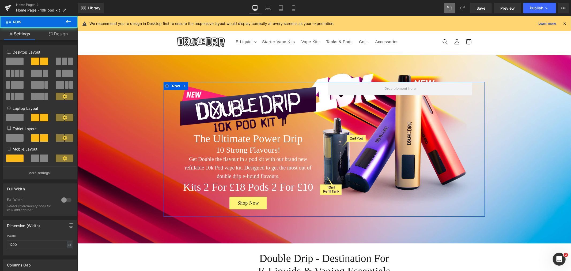
click at [60, 30] on link "Design" at bounding box center [58, 34] width 39 height 12
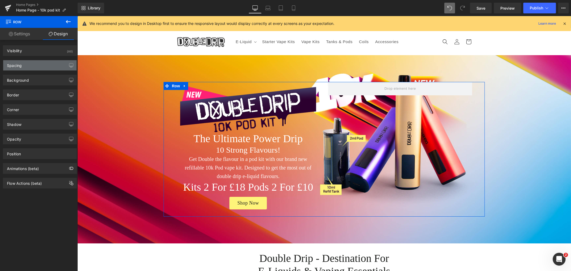
click at [30, 63] on div "Spacing" at bounding box center [39, 65] width 73 height 10
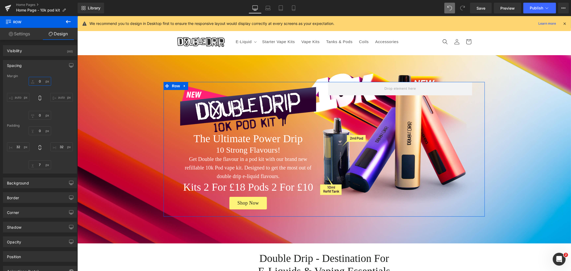
click at [44, 81] on input "0" at bounding box center [40, 81] width 22 height 9
type input "-34"
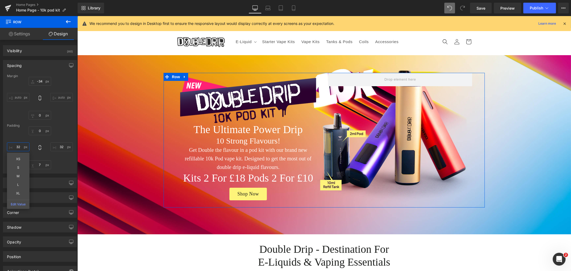
click at [21, 146] on input "32" at bounding box center [18, 146] width 22 height 9
type input "0"
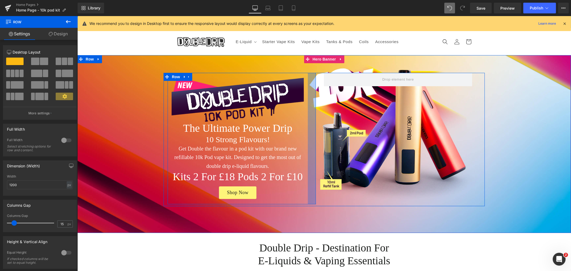
drag, startPoint x: 313, startPoint y: 114, endPoint x: 305, endPoint y: 114, distance: 8.0
click at [305, 114] on div "Image The Ultimate Power Drip Heading 10 Strong Flavours! Heading Get Double th…" at bounding box center [241, 138] width 148 height 131
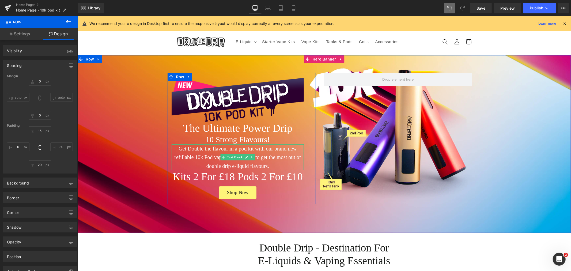
click at [193, 156] on p "Get Double the flavour in a pod kit with our brand new refillable 10k Pod vape …" at bounding box center [237, 157] width 132 height 26
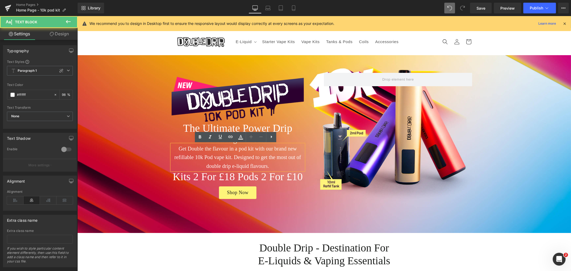
click at [208, 151] on p "Get Double the flavour in a pod kit with our brand new refillable 10k Pod vape …" at bounding box center [237, 157] width 132 height 26
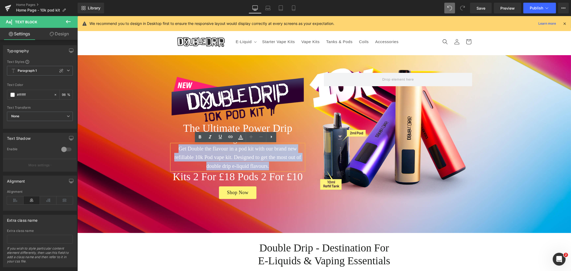
copy p "Get Double the flavour in a pod kit with our brand new refillable 10k Pod vape …"
click at [181, 150] on p "Get Double the flavour in a pod kit with our brand new refillable 10k Pod vape …" at bounding box center [237, 157] width 132 height 26
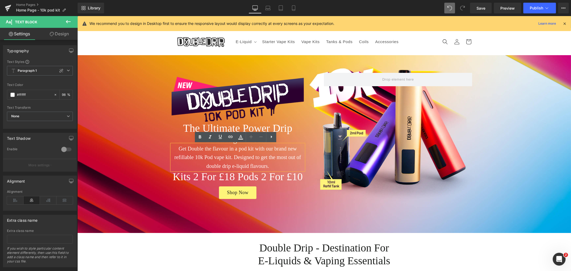
click at [238, 148] on p "Get Double the flavour in a pod kit with our brand new refillable 10k Pod vape …" at bounding box center [237, 157] width 132 height 26
drag, startPoint x: 252, startPoint y: 147, endPoint x: 227, endPoint y: 149, distance: 24.7
click at [227, 149] on p "Get Double the flavour in a pod kit with our brand new refillable 10k Pod vape …" at bounding box center [237, 157] width 132 height 26
drag, startPoint x: 227, startPoint y: 149, endPoint x: 254, endPoint y: 149, distance: 27.1
click at [254, 149] on p "Get Double the flavour in a pod kit with our brand new refillable 10k Pod vape …" at bounding box center [237, 157] width 132 height 26
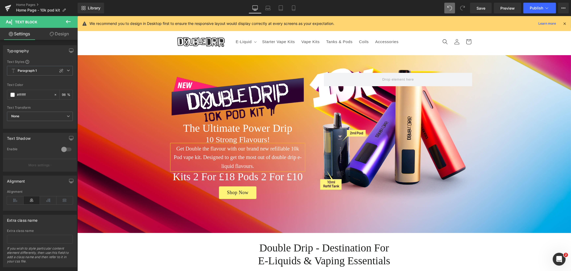
click at [239, 148] on p "Get Double the flavour with our brand new refillable 10k Pod vape kit. Designed…" at bounding box center [237, 157] width 132 height 26
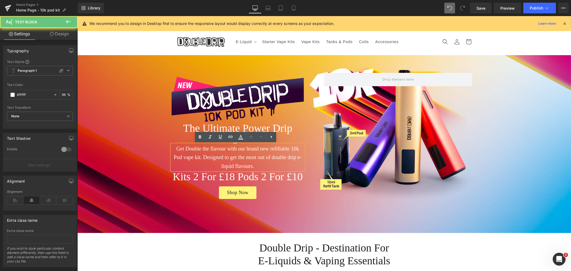
click at [239, 148] on p "Get Double the flavour with our brand new refillable 10k Pod vape kit. Designed…" at bounding box center [237, 157] width 132 height 26
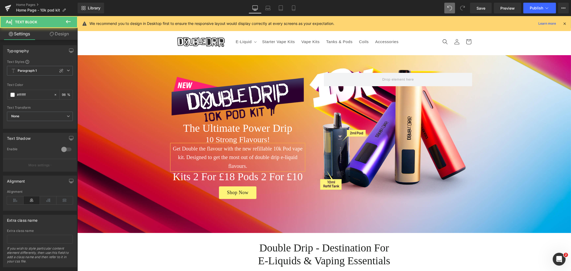
click at [271, 148] on p "Get Double the flavour with the new refillable 10k Pod vape kit. Designed to ge…" at bounding box center [237, 157] width 132 height 26
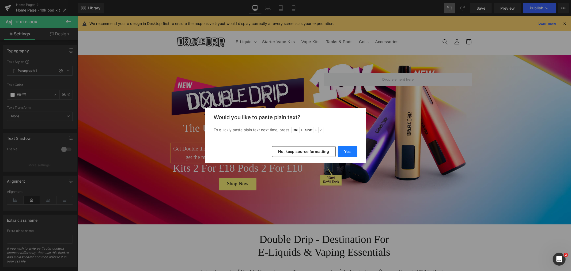
click at [350, 153] on button "Yes" at bounding box center [348, 151] width 20 height 11
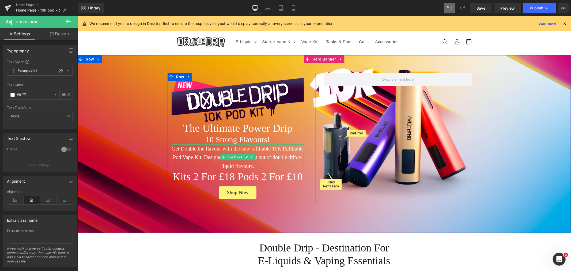
click at [274, 153] on p "Get Double the flavour with the new refillable 10K Refillable Pod Vape Kit. Des…" at bounding box center [237, 157] width 132 height 26
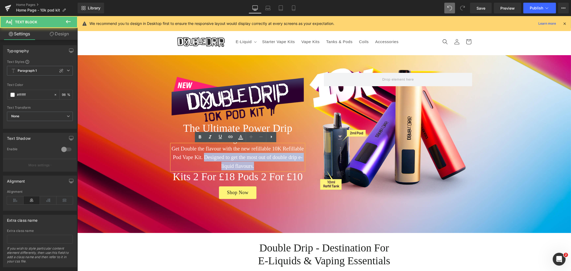
drag, startPoint x: 202, startPoint y: 156, endPoint x: 255, endPoint y: 166, distance: 54.0
click at [255, 166] on p "Get Double the flavour with the new refillable 10K Refillable Pod Vape Kit. Des…" at bounding box center [237, 157] width 132 height 26
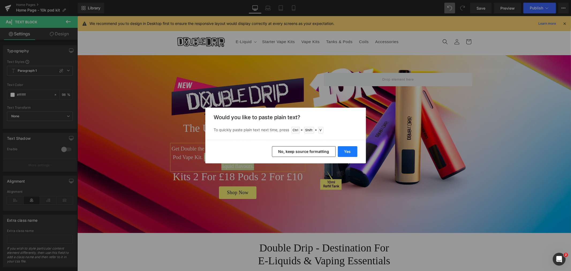
click at [342, 149] on button "Yes" at bounding box center [348, 151] width 20 height 11
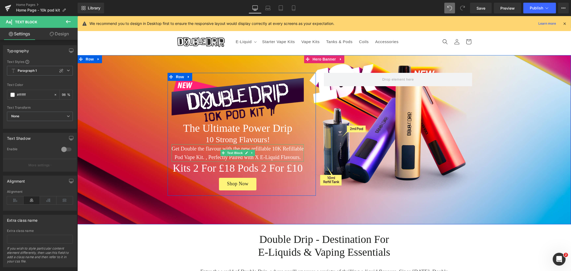
click at [256, 158] on p "Get Double the flavour with the new refillable 10K Refillable Pod Vape Kit. , P…" at bounding box center [237, 152] width 132 height 17
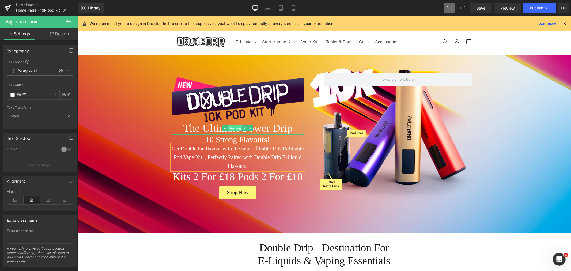
click at [232, 128] on span "Heading" at bounding box center [235, 128] width 14 height 6
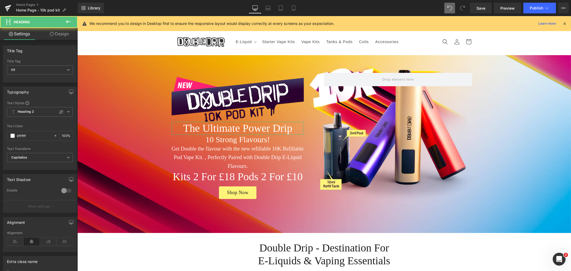
click at [60, 33] on link "Design" at bounding box center [59, 34] width 39 height 12
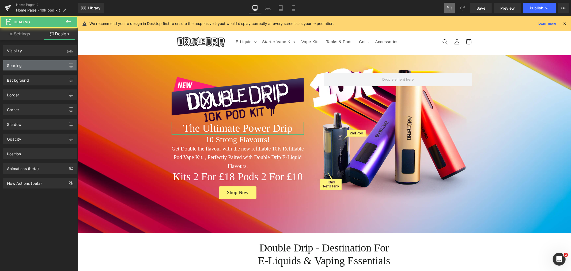
click at [25, 70] on div "Spacing" at bounding box center [39, 65] width 73 height 10
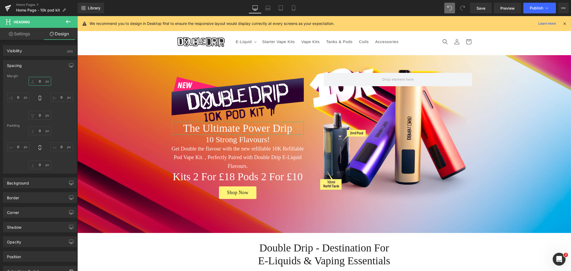
click at [41, 83] on input "text" at bounding box center [40, 81] width 22 height 9
type input "12"
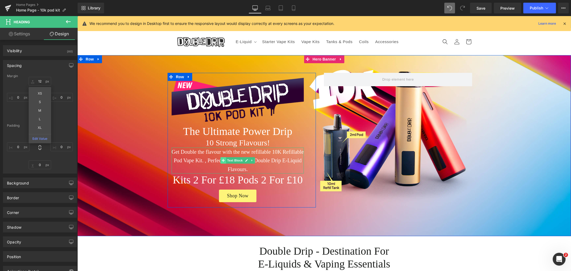
click at [220, 159] on span at bounding box center [223, 160] width 6 height 6
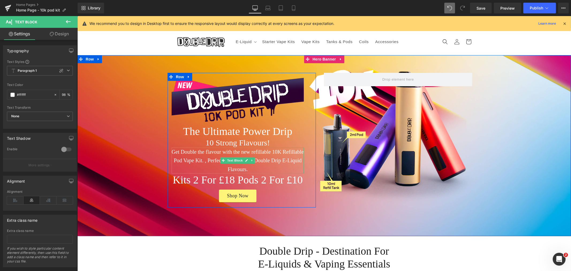
click at [233, 152] on p "Get Double the flavour with the new refillable 10K Refillable Pod Vape Kit. , P…" at bounding box center [237, 160] width 132 height 26
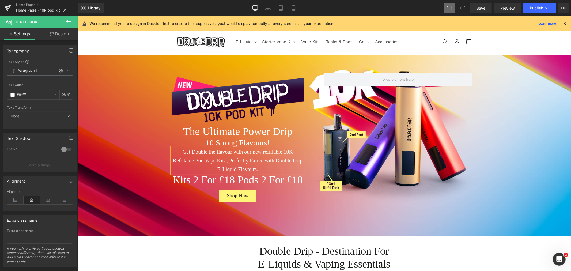
click at [269, 151] on p "Get Double the flavour with our new refillable 10K Refillable Pod Vape Kit. , P…" at bounding box center [237, 160] width 132 height 26
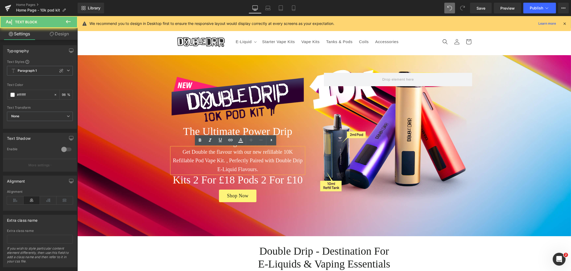
click at [269, 151] on p "Get Double the flavour with our new refillable 10K Refillable Pod Vape Kit. , P…" at bounding box center [237, 160] width 132 height 26
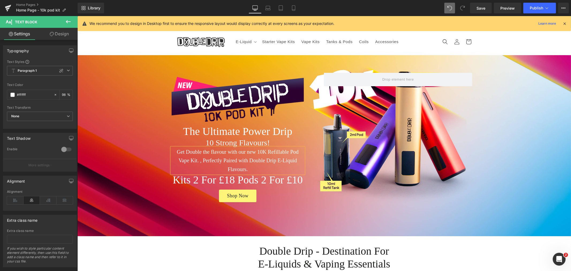
click at [200, 161] on p "Get Double the flavour with our new 10K Refillable Pod Vape Kit. , Perfectly Pa…" at bounding box center [237, 160] width 132 height 26
click at [240, 162] on p "Get Double the flavour with our new 10K Refillable Pod Vape Kit. , that's perfe…" at bounding box center [237, 160] width 132 height 26
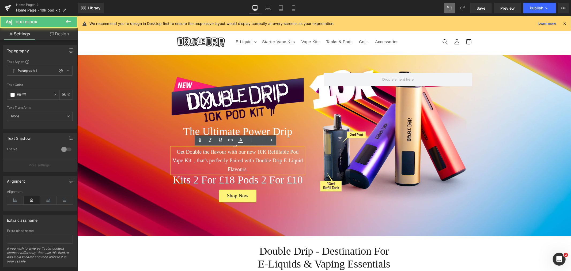
click at [227, 159] on p "Get Double the flavour with our new 10K Refillable Pod Vape Kit. , that's perfe…" at bounding box center [237, 160] width 132 height 26
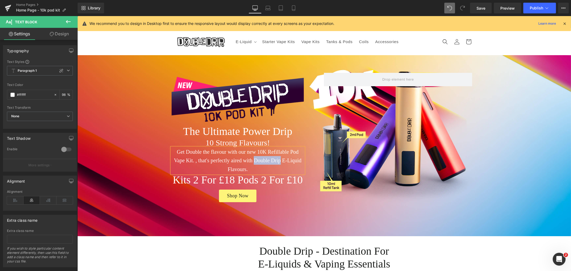
drag, startPoint x: 278, startPoint y: 160, endPoint x: 252, endPoint y: 163, distance: 25.8
click at [252, 163] on p "Get Double the flavour with our new 10K Refillable Pod Vape Kit. , that's perfe…" at bounding box center [237, 160] width 132 height 26
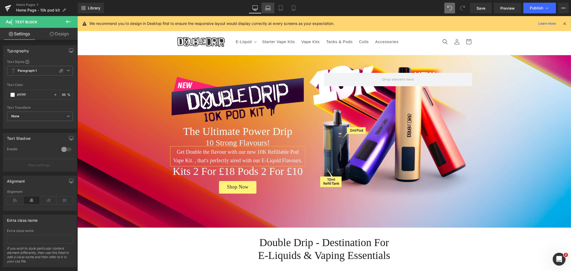
click at [266, 6] on icon at bounding box center [267, 7] width 5 height 5
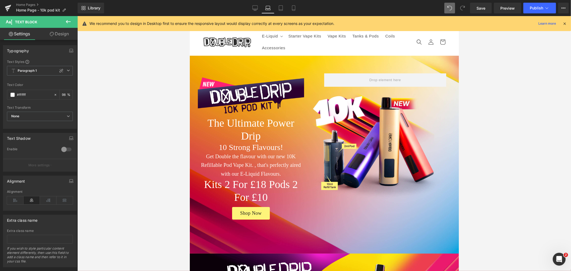
scroll to position [4, 0]
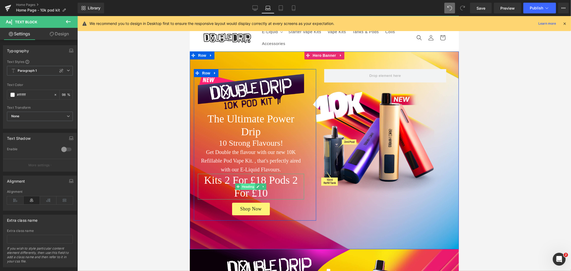
click at [242, 186] on span "Heading" at bounding box center [248, 186] width 14 height 6
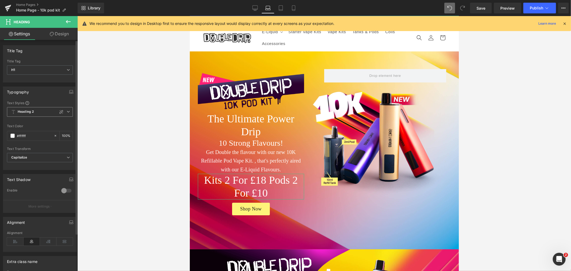
click at [66, 115] on span "Heading 2" at bounding box center [40, 112] width 66 height 10
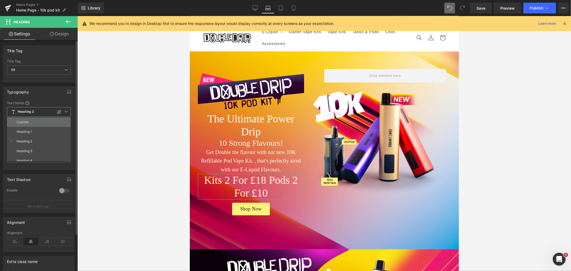
click at [52, 122] on li "Custom" at bounding box center [40, 122] width 66 height 10
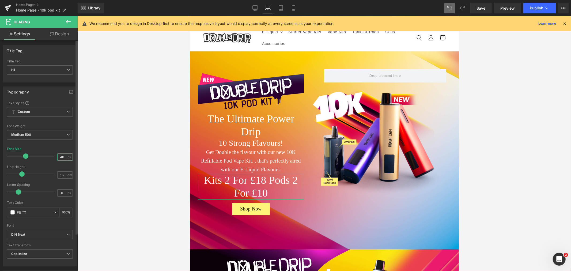
click at [62, 157] on input "40" at bounding box center [62, 157] width 9 height 7
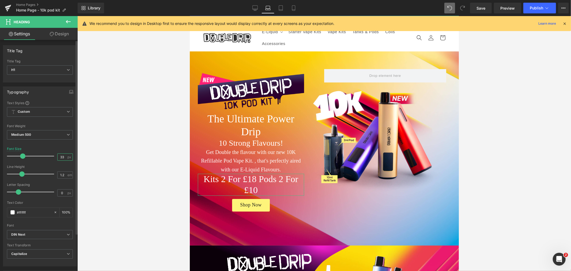
type input "32"
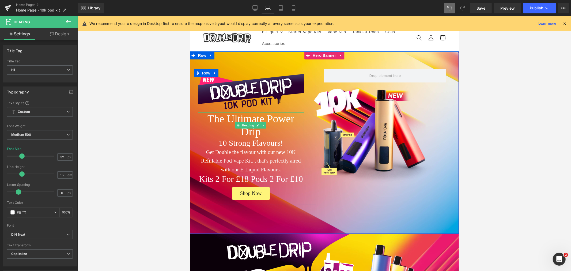
click at [247, 121] on h1 "The Ultimate Power Drip" at bounding box center [251, 125] width 106 height 26
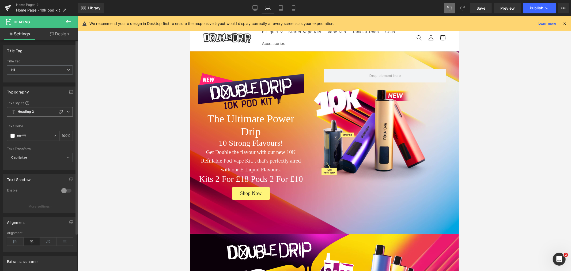
click at [68, 111] on span "Heading 2" at bounding box center [40, 112] width 66 height 10
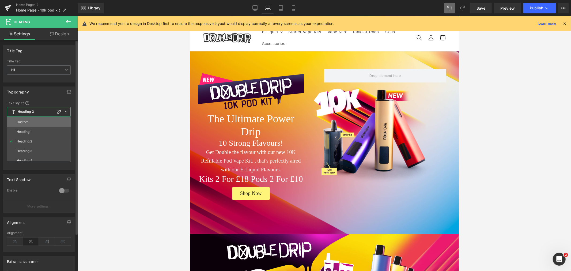
click at [44, 122] on li "Custom" at bounding box center [40, 122] width 66 height 10
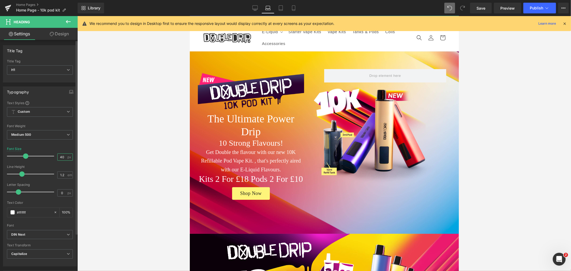
click at [62, 157] on input "40" at bounding box center [62, 157] width 9 height 7
type input "36"
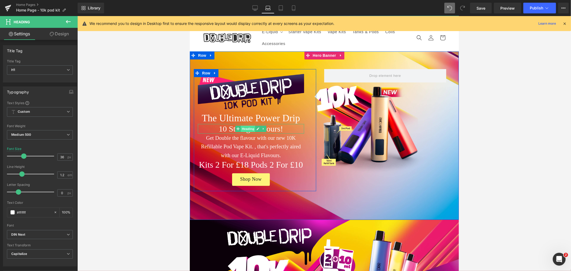
click at [245, 129] on span "Heading" at bounding box center [248, 128] width 14 height 6
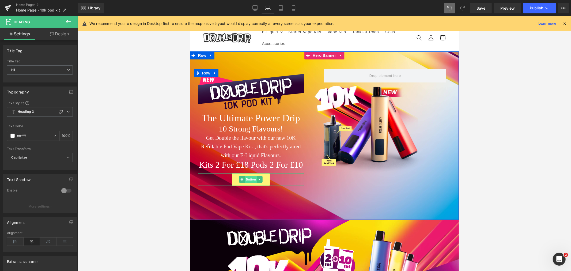
click at [247, 178] on span "Button" at bounding box center [251, 179] width 12 height 6
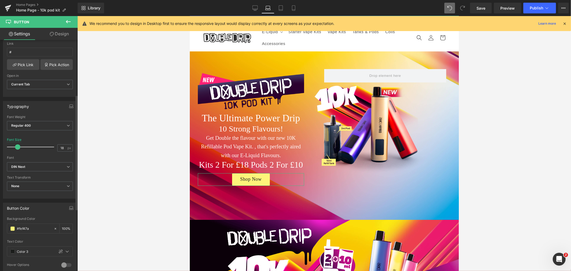
scroll to position [119, 0]
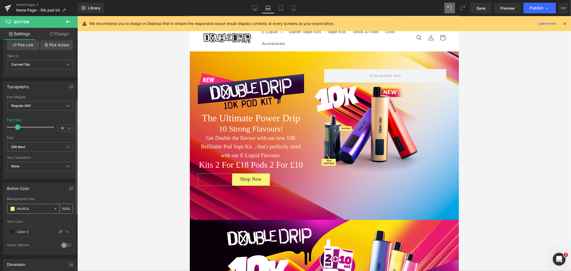
click at [45, 209] on input "#fef47a" at bounding box center [34, 209] width 34 height 6
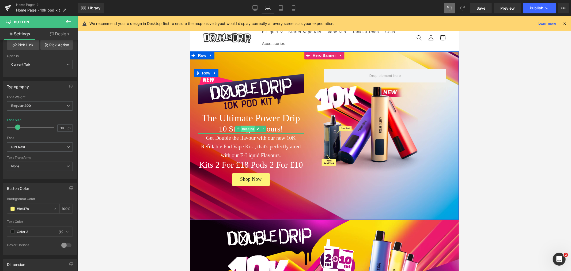
click at [247, 127] on span "Heading" at bounding box center [248, 128] width 14 height 6
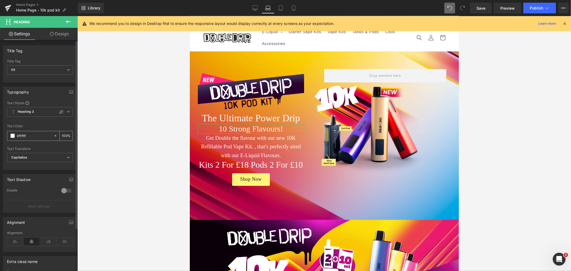
click at [35, 139] on div "#ffffff" at bounding box center [30, 135] width 46 height 9
click at [34, 134] on input "#ffffff" at bounding box center [34, 136] width 34 height 6
paste input "ef47a"
type input "#fef47a"
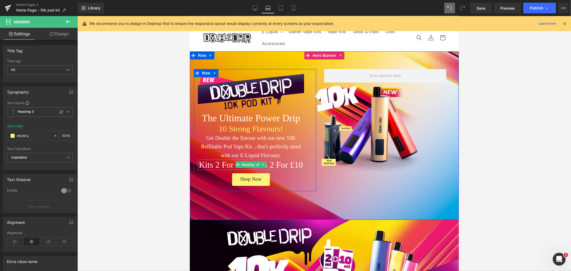
click at [245, 163] on span "Heading" at bounding box center [248, 164] width 14 height 6
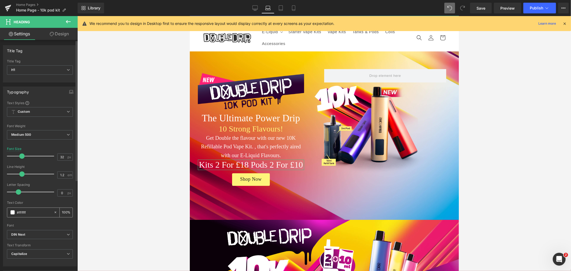
click at [35, 212] on input "#ffffff" at bounding box center [34, 212] width 34 height 6
paste input "ef47a"
type input "#fef47a"
click at [255, 14] on div "Library Laptop Desktop Laptop Tablet Mobile Save Preview Publish Scheduled View…" at bounding box center [325, 8] width 494 height 16
drag, startPoint x: 255, startPoint y: 11, endPoint x: 225, endPoint y: 144, distance: 136.3
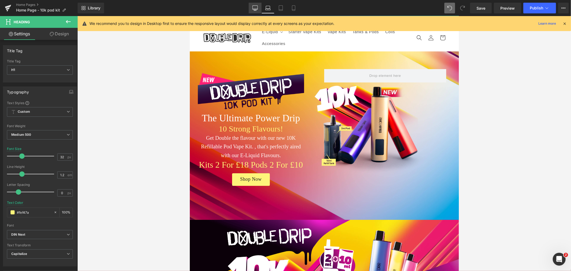
click at [255, 11] on link "Desktop" at bounding box center [255, 8] width 13 height 11
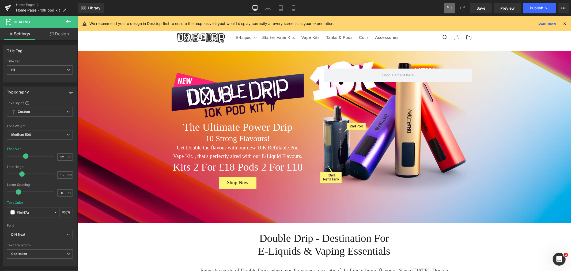
scroll to position [5, 0]
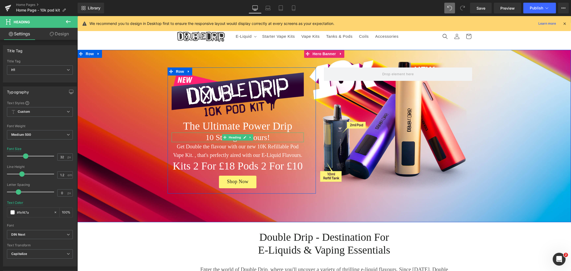
click at [228, 135] on span "Heading" at bounding box center [235, 137] width 14 height 6
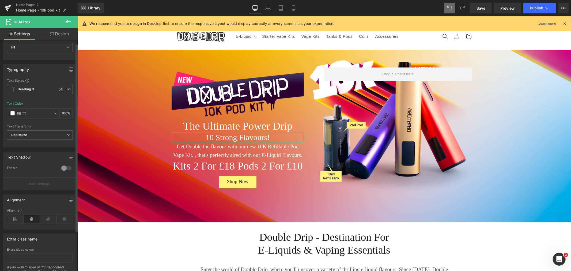
scroll to position [0, 0]
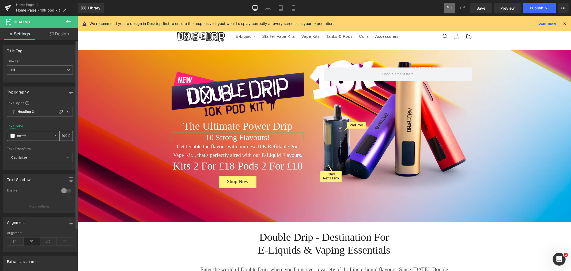
click at [31, 137] on input "#ffffff" at bounding box center [34, 136] width 34 height 6
paste input "ef47a"
type input "#fef47a"
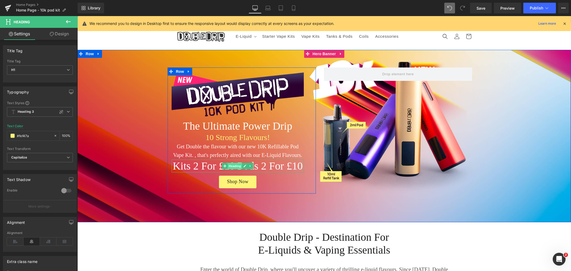
click at [232, 165] on span "Heading" at bounding box center [235, 166] width 14 height 6
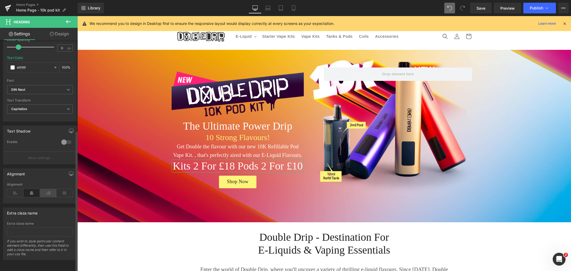
scroll to position [59, 0]
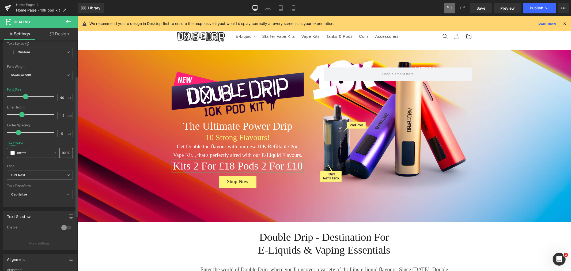
click at [36, 151] on input "#ffffff" at bounding box center [34, 153] width 34 height 6
paste input "ef47a"
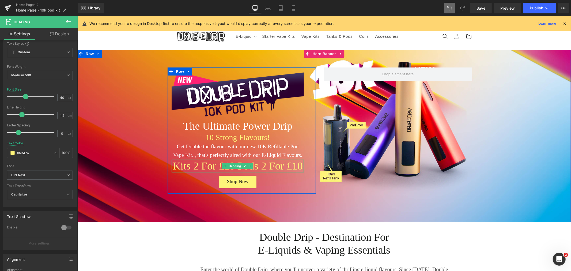
click at [233, 167] on span "Heading" at bounding box center [235, 166] width 14 height 6
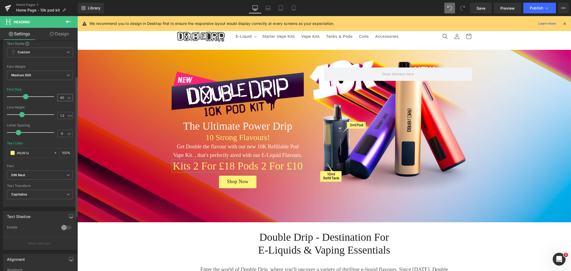
type input "#fef47a"
click at [64, 97] on input "40" at bounding box center [62, 97] width 9 height 7
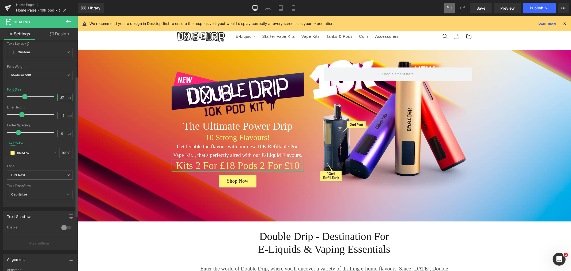
type input "36"
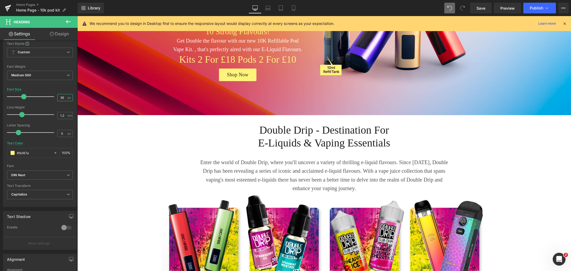
scroll to position [5, 0]
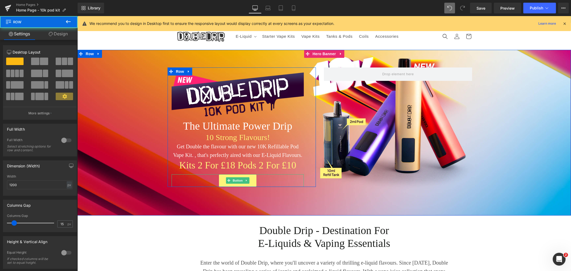
drag, startPoint x: 253, startPoint y: 191, endPoint x: 253, endPoint y: 184, distance: 6.7
click at [253, 184] on div "Image The Ultimate Power Drip Heading 10 Strong Flavours! Heading Get Double th…" at bounding box center [241, 126] width 148 height 119
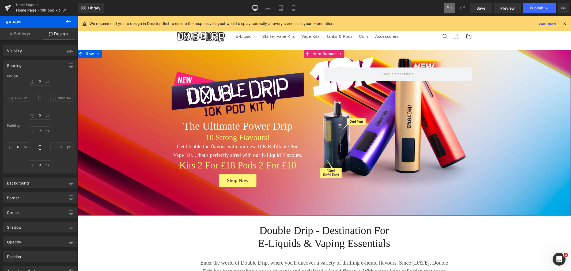
drag, startPoint x: 317, startPoint y: 55, endPoint x: 123, endPoint y: 103, distance: 200.4
click at [317, 55] on span "Hero Banner" at bounding box center [324, 54] width 26 height 8
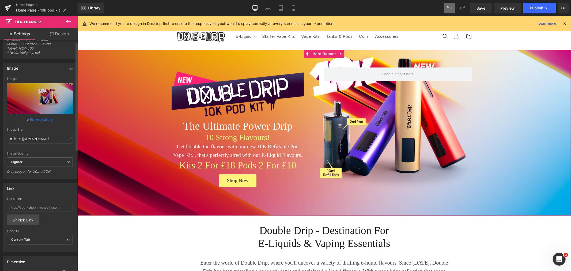
scroll to position [0, 0]
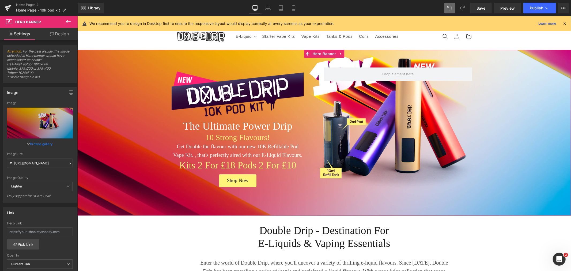
click at [64, 33] on link "Design" at bounding box center [59, 34] width 39 height 12
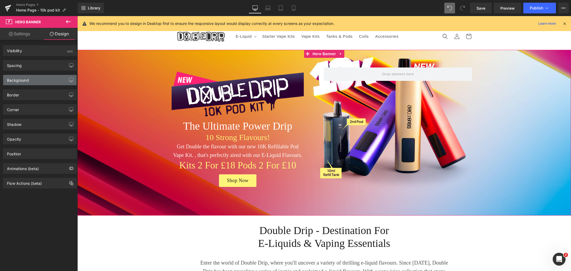
click at [37, 81] on div "Background" at bounding box center [39, 80] width 73 height 10
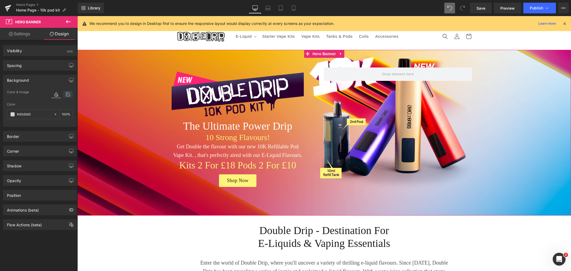
click at [66, 93] on icon at bounding box center [68, 94] width 10 height 7
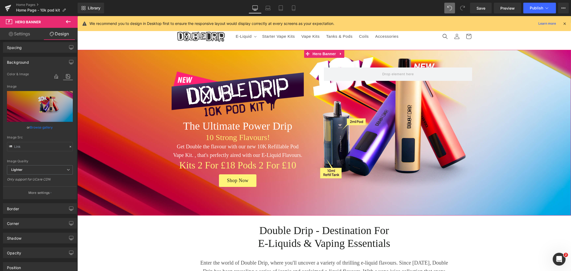
scroll to position [59, 0]
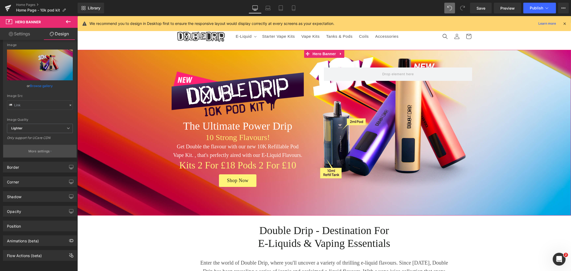
click at [41, 145] on button "More settings" at bounding box center [39, 151] width 73 height 13
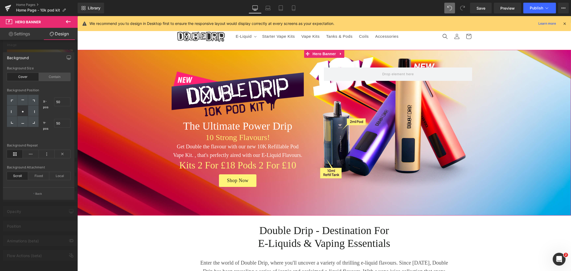
click at [57, 78] on div "Contain" at bounding box center [55, 77] width 32 height 8
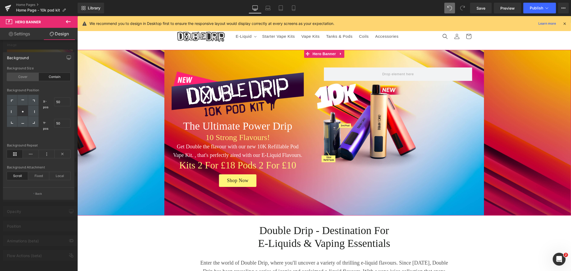
click at [25, 77] on div "Cover" at bounding box center [23, 77] width 32 height 8
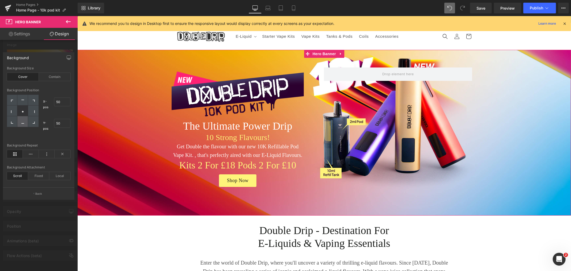
click at [24, 123] on div at bounding box center [22, 121] width 10 height 11
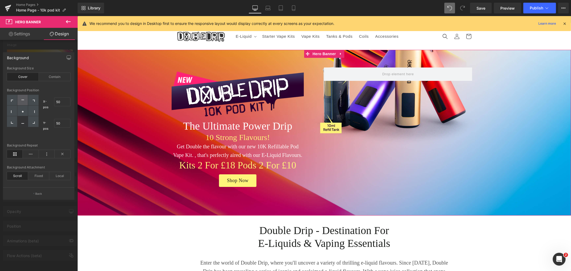
click at [23, 102] on div at bounding box center [22, 100] width 10 height 11
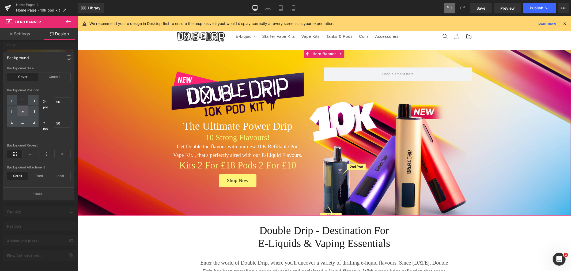
click at [22, 107] on div at bounding box center [22, 111] width 10 height 11
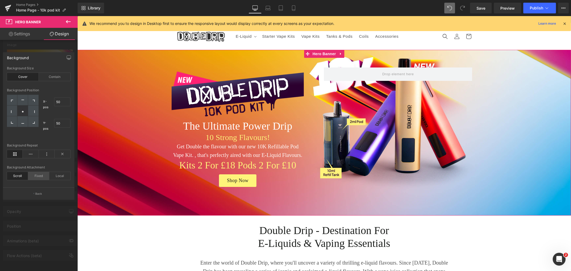
click at [41, 178] on div "Fixed" at bounding box center [38, 176] width 21 height 8
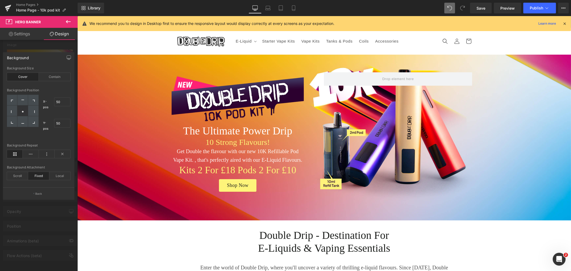
scroll to position [0, 0]
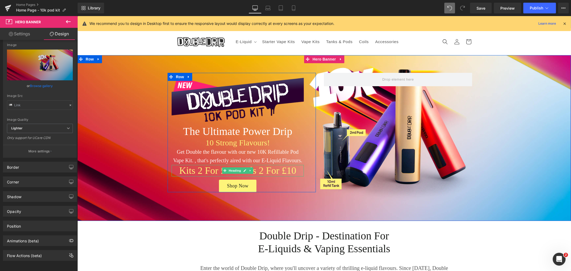
click at [190, 170] on h1 "Kits 2 for £18 Pods 2 for £10" at bounding box center [237, 171] width 132 height 12
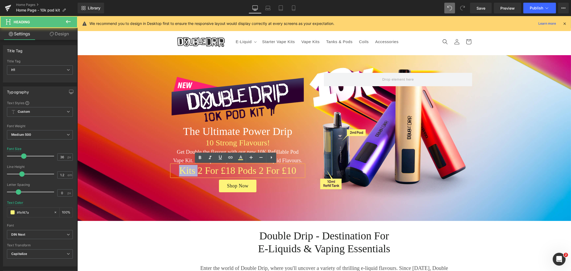
drag, startPoint x: 194, startPoint y: 170, endPoint x: 171, endPoint y: 171, distance: 23.0
click at [171, 171] on h1 "Kits 2 for £18 Pods 2 for £10" at bounding box center [237, 171] width 132 height 12
click at [239, 159] on icon at bounding box center [240, 157] width 3 height 3
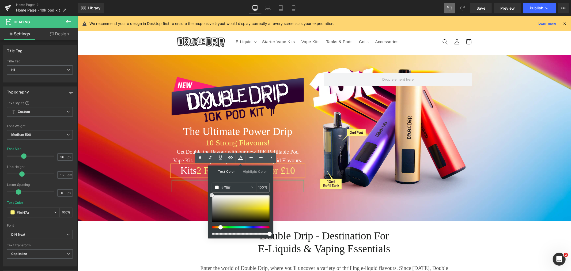
drag, startPoint x: 323, startPoint y: 218, endPoint x: 186, endPoint y: 179, distance: 142.2
click at [191, 168] on span "Kits" at bounding box center [188, 170] width 16 height 11
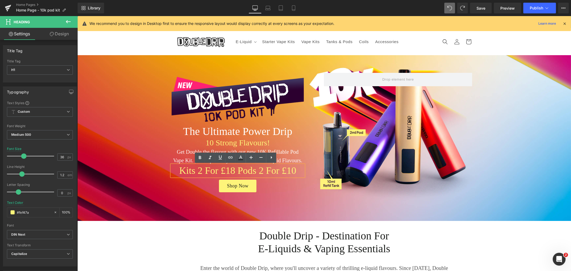
click at [435, 122] on div "Image The Ultimate Power Drip Heading 10 Strong Flavours! Heading Get Double th…" at bounding box center [323, 133] width 321 height 121
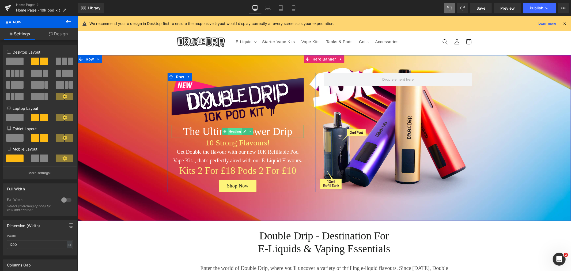
click at [230, 131] on span "Heading" at bounding box center [235, 131] width 14 height 6
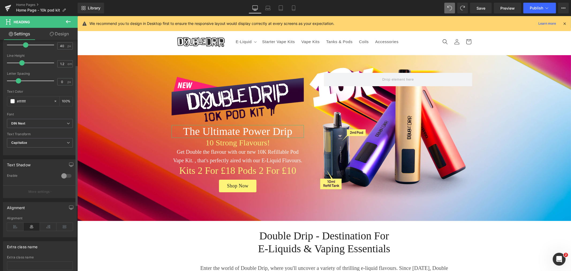
scroll to position [119, 0]
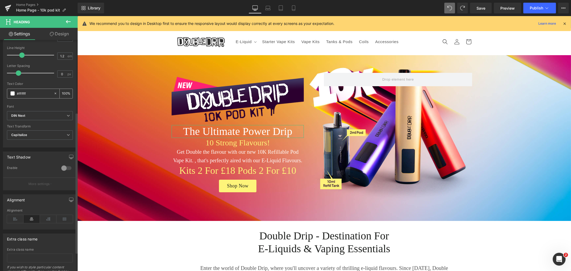
click at [38, 94] on input "#ffffff" at bounding box center [34, 94] width 34 height 6
type input "#fef47a"
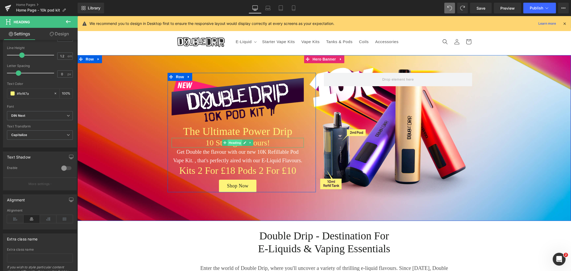
click at [237, 144] on span "Heading" at bounding box center [235, 142] width 14 height 6
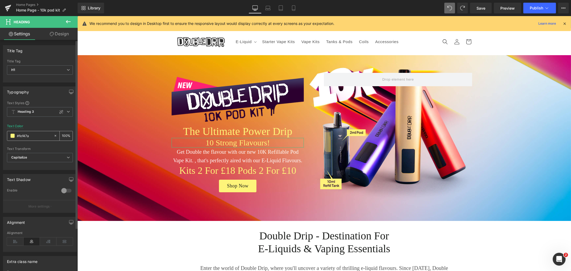
click at [12, 137] on span at bounding box center [12, 136] width 4 height 4
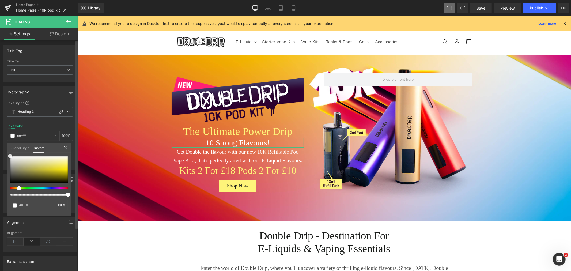
drag, startPoint x: 8, startPoint y: 150, endPoint x: 0, endPoint y: 143, distance: 11.2
click at [0, 143] on div "Typography Text Styles Custom Heading 1 Heading 2 Heading 3 Heading 4 Heading 5…" at bounding box center [40, 126] width 80 height 88
drag, startPoint x: 486, startPoint y: 10, endPoint x: 500, endPoint y: 23, distance: 19.5
click at [486, 10] on link "Save" at bounding box center [481, 8] width 22 height 11
click at [29, 3] on link "Home Pages" at bounding box center [47, 5] width 62 height 4
